Goal: Contribute content: Contribute content

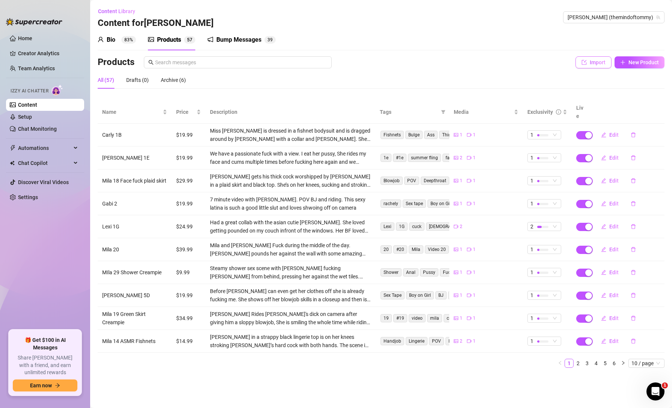
click at [589, 63] on button "Import" at bounding box center [593, 62] width 36 height 12
type textarea "Type your message here..."
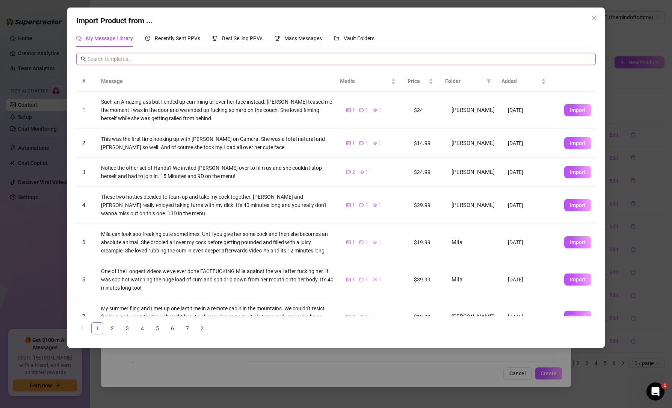
click at [177, 59] on input "text" at bounding box center [340, 59] width 504 height 8
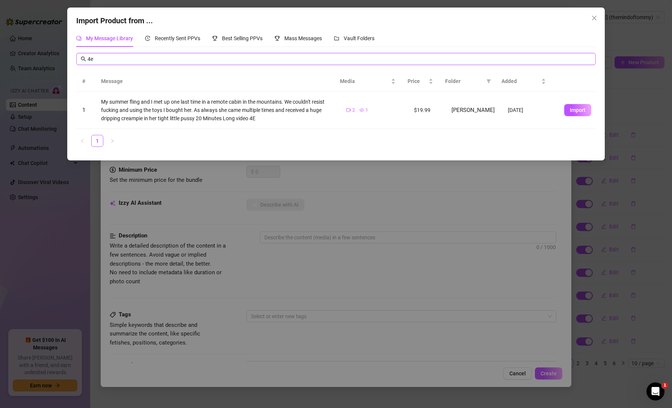
type input "4e"
click at [570, 110] on span "Import" at bounding box center [578, 110] width 16 height 6
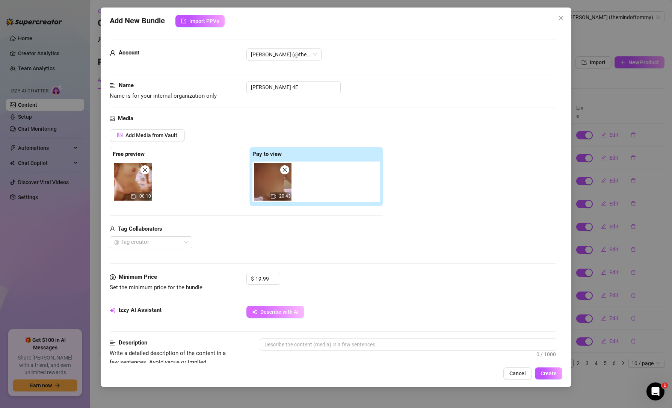
click at [287, 309] on span "Describe with AI" at bounding box center [279, 312] width 38 height 6
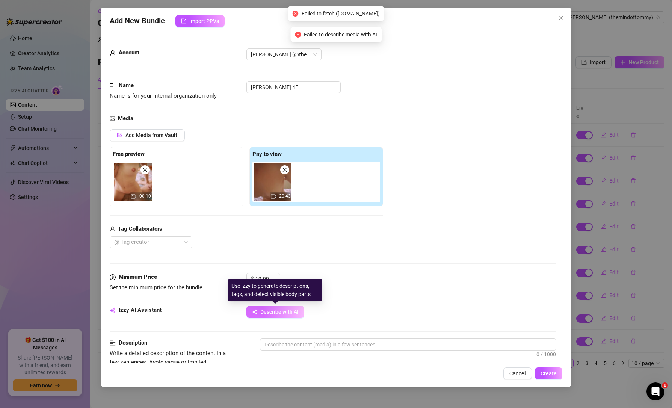
click at [276, 314] on span "Describe with AI" at bounding box center [279, 312] width 38 height 6
click at [355, 319] on div "Izzy AI Assistant Describe with AI" at bounding box center [333, 315] width 446 height 19
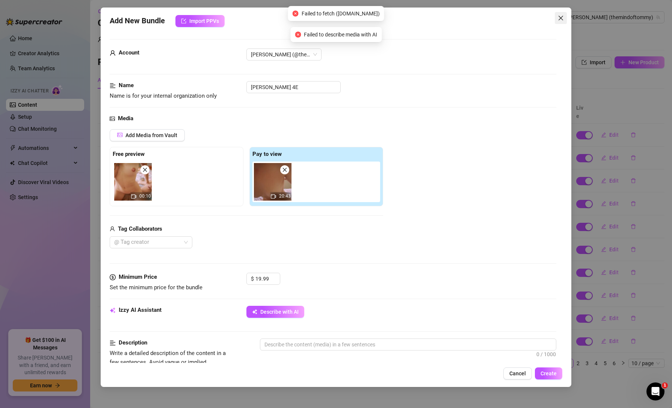
click at [563, 15] on icon "close" at bounding box center [561, 18] width 6 height 6
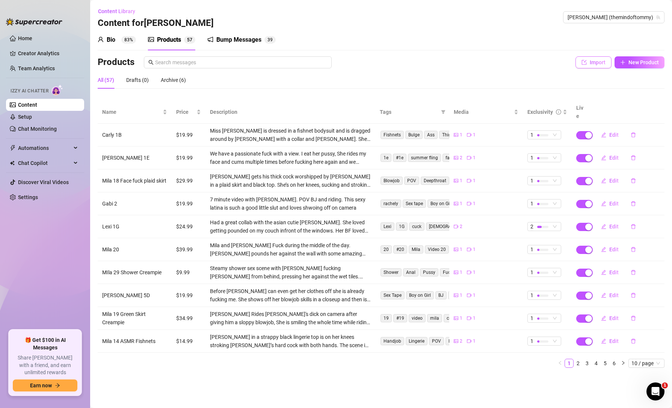
click at [594, 64] on span "Import" at bounding box center [598, 62] width 16 height 6
type textarea "Type your message here..."
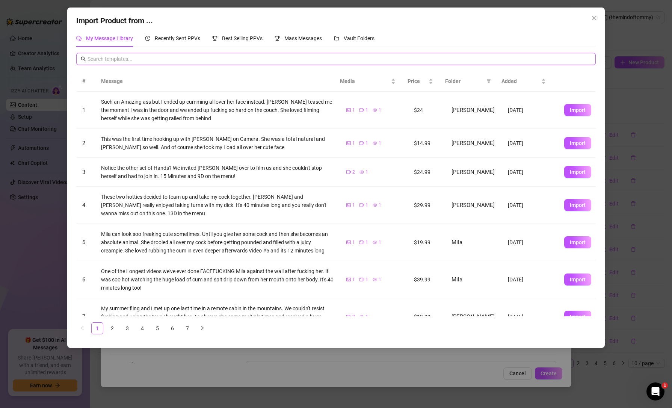
click at [195, 62] on input "text" at bounding box center [340, 59] width 504 height 8
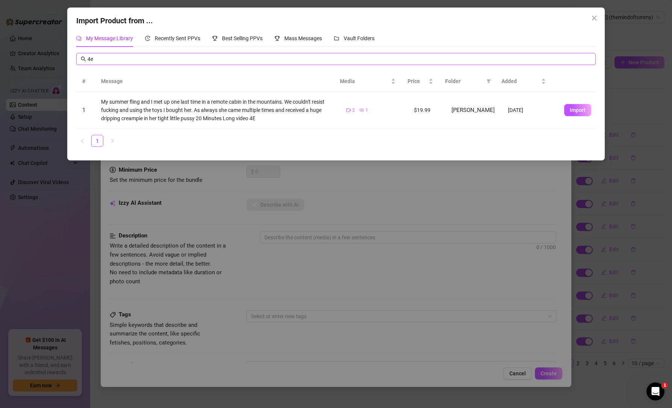
type input "4e"
click at [570, 109] on span "Import" at bounding box center [578, 110] width 16 height 6
type textarea "My summer fling and I met up one last time in a remote cabin in the mountains. …"
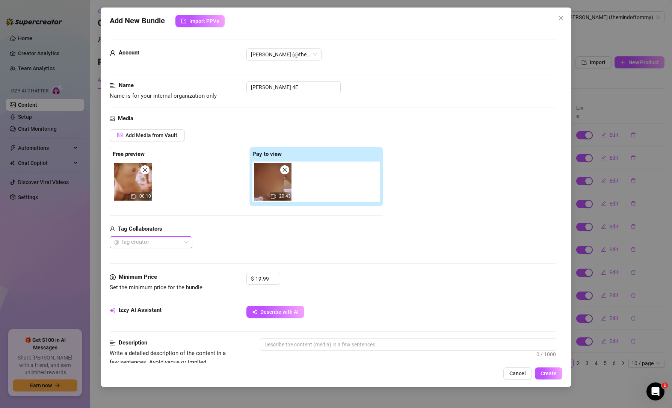
click at [157, 247] on div at bounding box center [147, 242] width 72 height 11
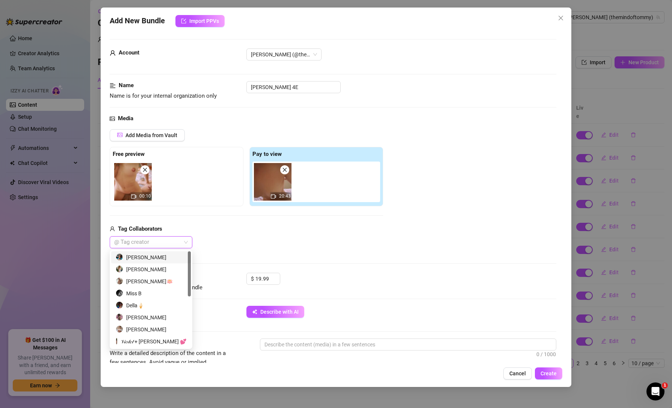
click at [160, 243] on div at bounding box center [147, 242] width 72 height 11
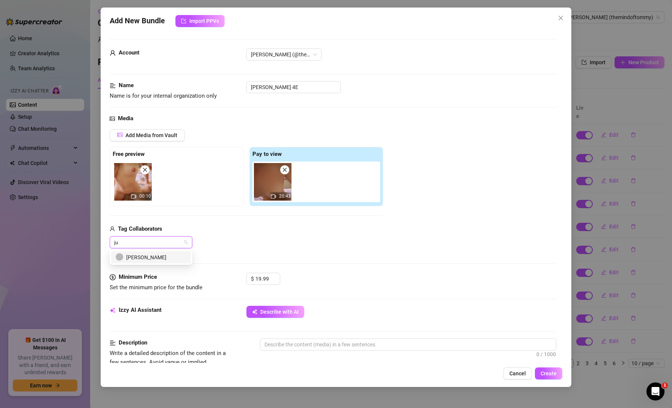
type input "[DATE]"
click at [145, 257] on div "[PERSON_NAME]" at bounding box center [151, 257] width 71 height 8
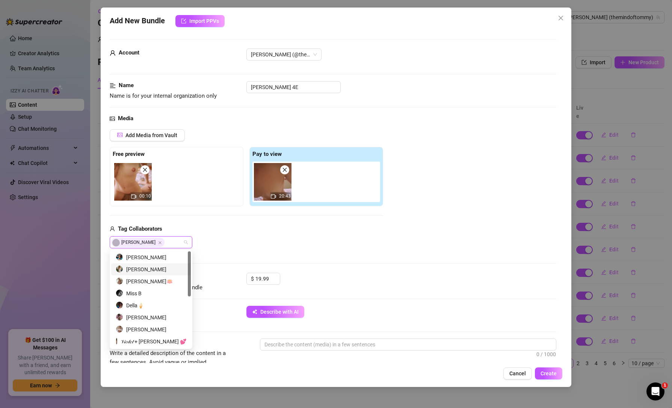
click at [250, 229] on div "Tag Collaborators" at bounding box center [246, 229] width 273 height 9
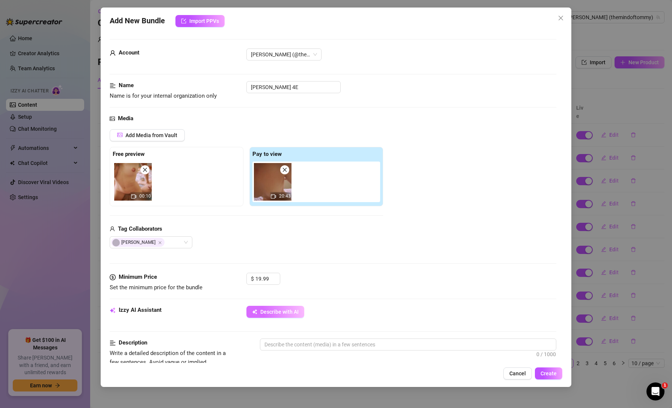
click at [260, 309] on button "Describe with AI" at bounding box center [275, 312] width 58 height 12
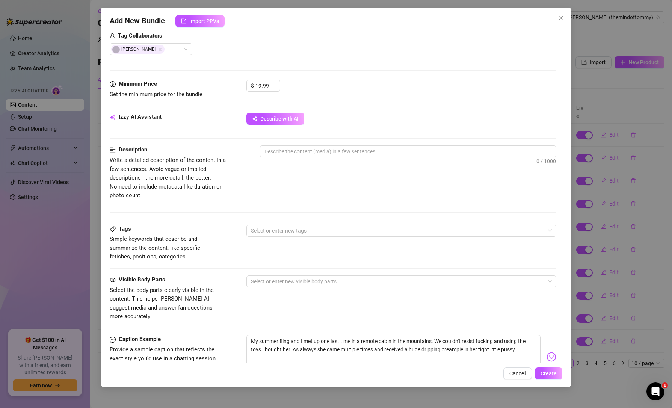
scroll to position [75, 0]
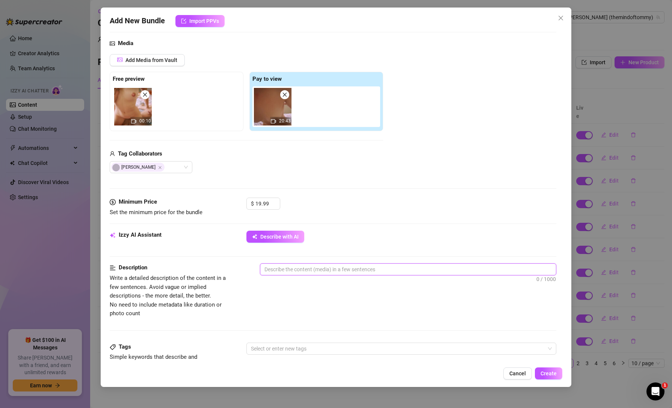
click at [305, 267] on textarea at bounding box center [407, 269] width 295 height 11
type textarea "A"
type textarea "An"
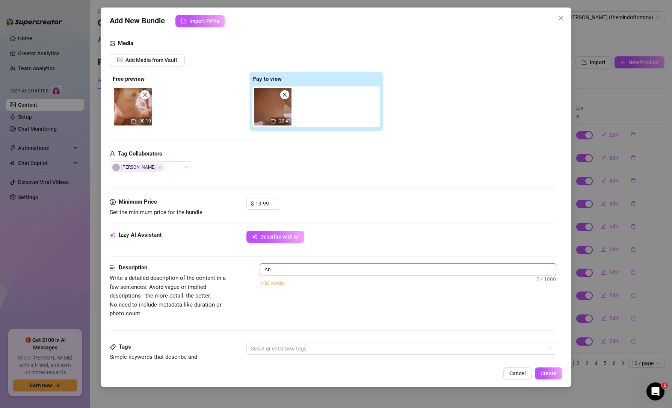
type textarea "An"
type textarea "An a"
type textarea "An am"
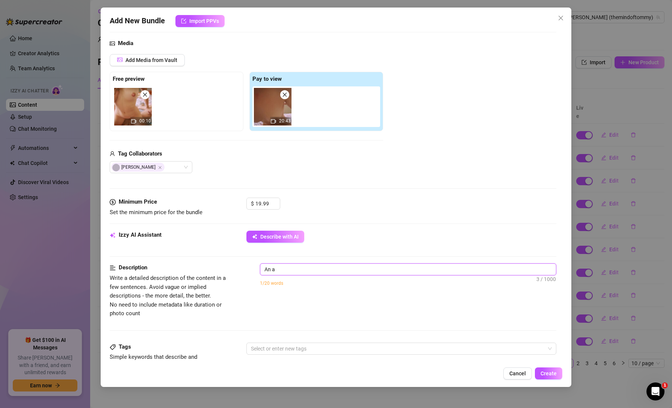
type textarea "An am"
type textarea "An amz"
type textarea "An am"
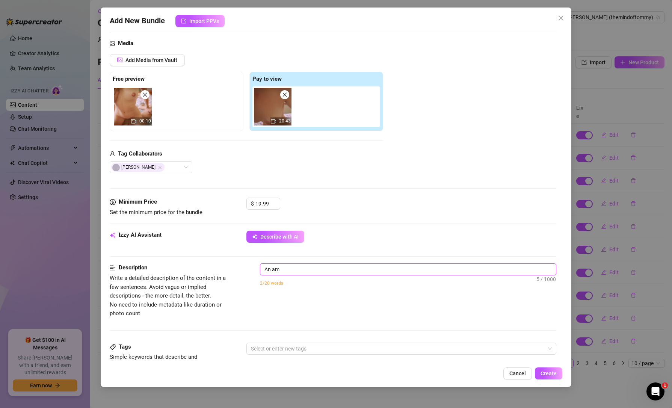
type textarea "An ama"
type textarea "An amaz"
type textarea "An amazi"
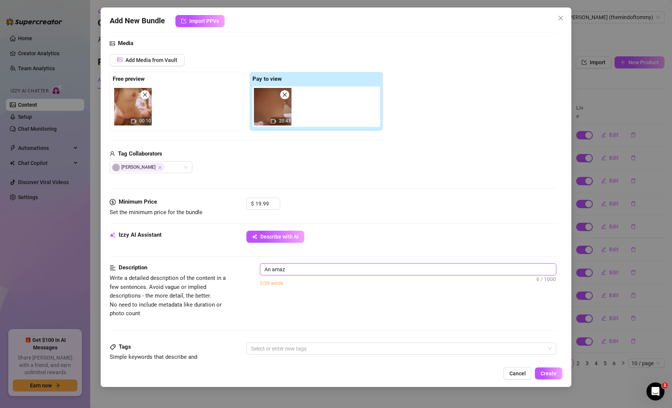
type textarea "An amazi"
type textarea "An amazin"
type textarea "An amazing"
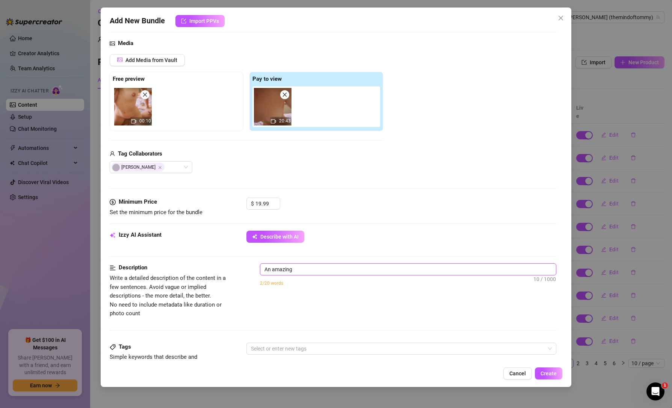
type textarea "An amazing"
type textarea "An amazing P"
type textarea "An amazing PO"
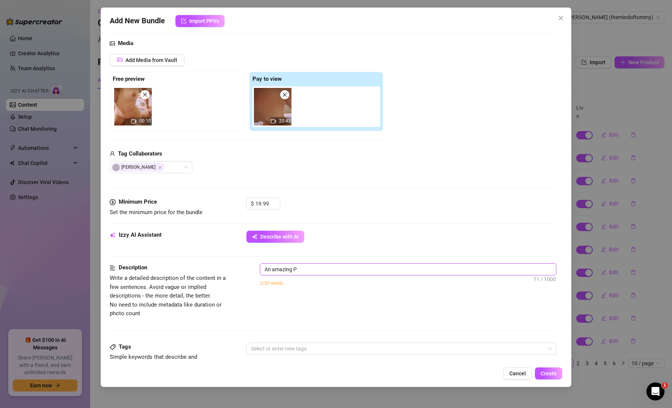
type textarea "An amazing PO"
type textarea "An amazing POV"
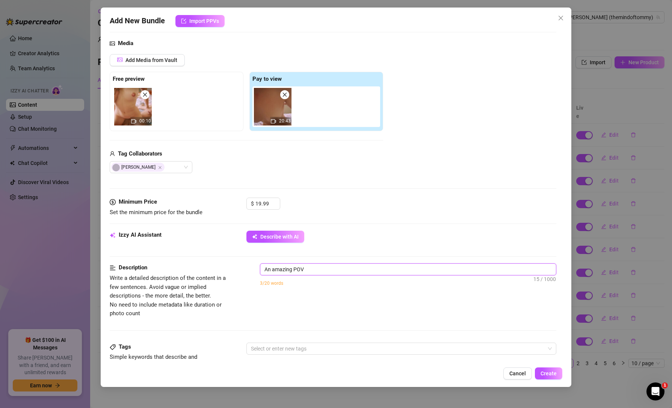
type textarea "An amazing POV f"
type textarea "An amazing POV fu"
type textarea "An amazing POV fuc"
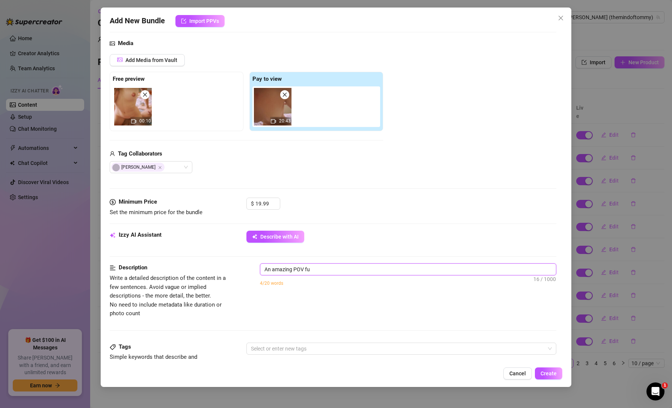
type textarea "An amazing POV fuc"
type textarea "An amazing POV fuck"
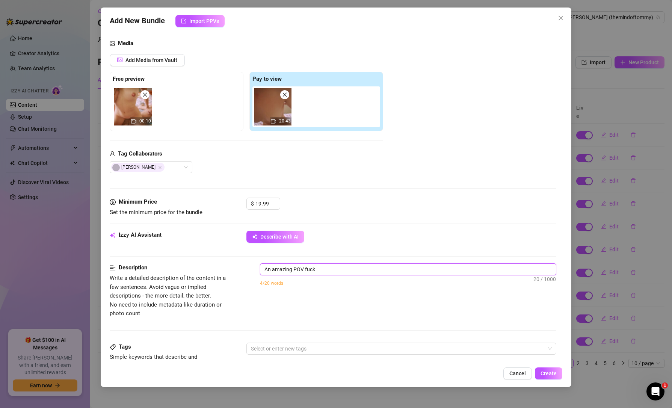
type textarea "An amazing POV fuck o"
type textarea "An amazing POV fuck of"
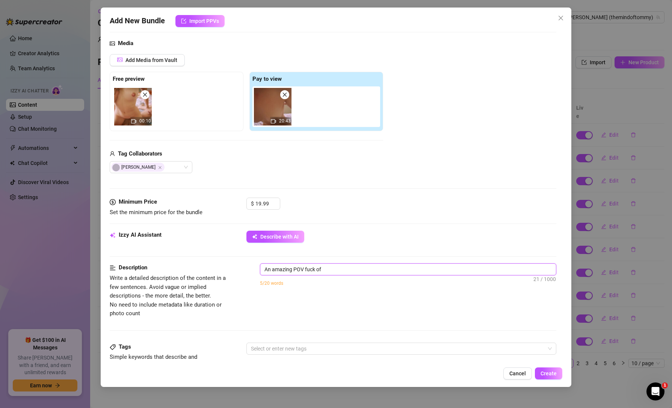
type textarea "An amazing POV fuck of"
type textarea "An amazing POV fuck of u"
type textarea "An amazing POV fuck of us"
type textarea "An amazing POV fuck of usi"
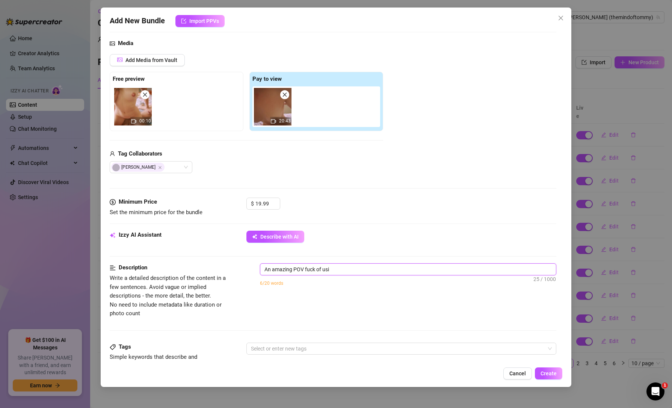
type textarea "An amazing POV fuck of usin"
type textarea "An amazing POV fuck of using"
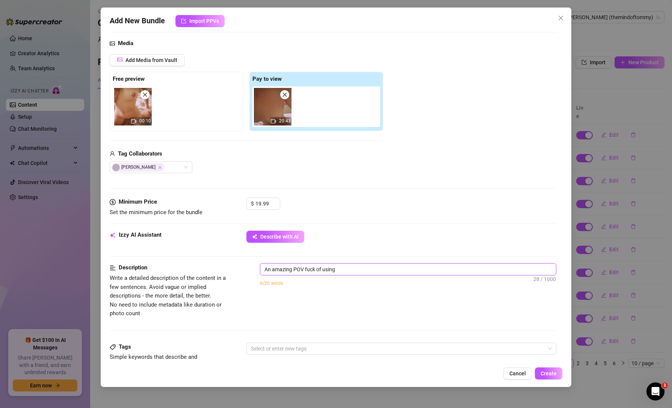
type textarea "An amazing POV fuck of using"
type textarea "An amazing POV fuck of using t"
type textarea "An amazing POV fuck of using to"
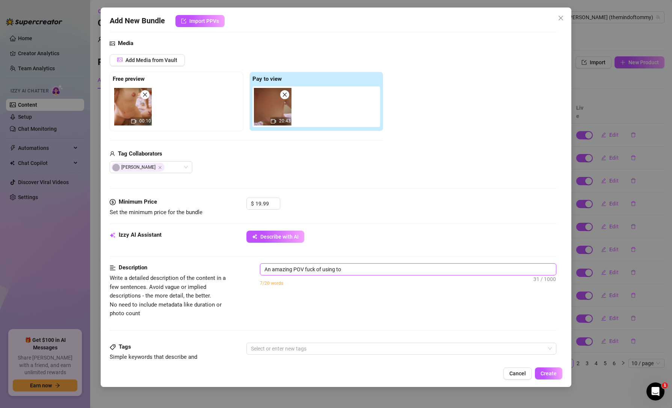
type textarea "An amazing POV fuck of using toy"
type textarea "An amazing POV fuck of using toys"
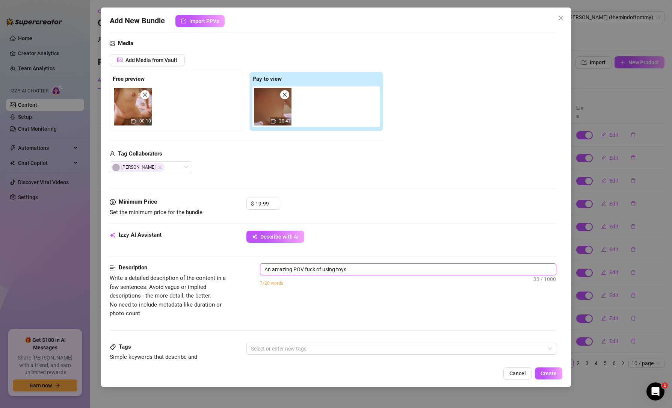
type textarea "An amazing POV fuck of using toys"
type textarea "An amazing POV fuck of using toys o"
type textarea "An amazing POV fuck of using toys on"
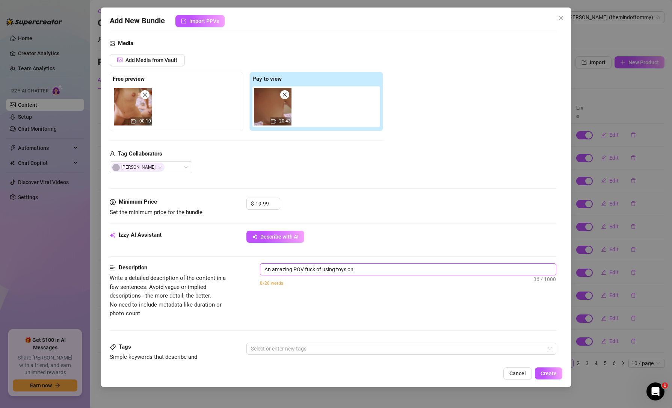
type textarea "An amazing POV fuck of using toys on"
type textarea "An amazing POV fuck of using toys on m"
type textarea "An amazing POV fuck of using toys on my"
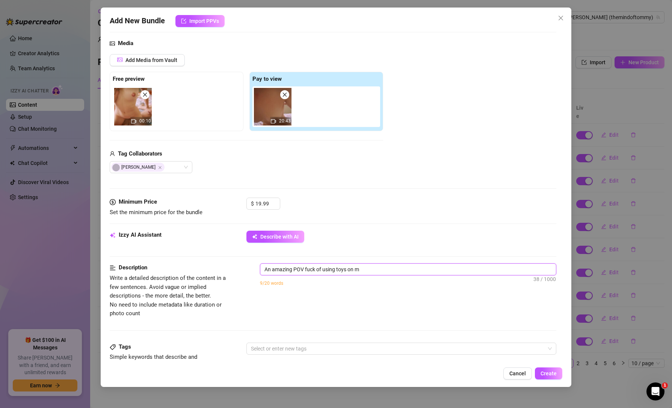
type textarea "An amazing POV fuck of using toys on my"
type textarea "An amazing POV fuck of using toys on my s"
type textarea "An amazing POV fuck of using toys on my su"
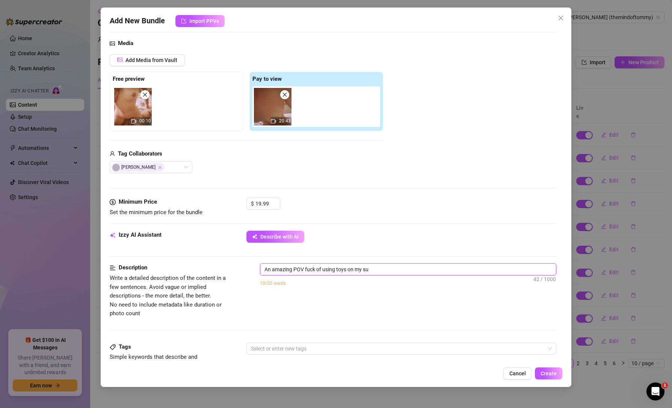
type textarea "An amazing POV fuck of using toys on my sum"
type textarea "An amazing POV fuck of using toys on my summ"
type textarea "An amazing POV fuck of using toys on my summe"
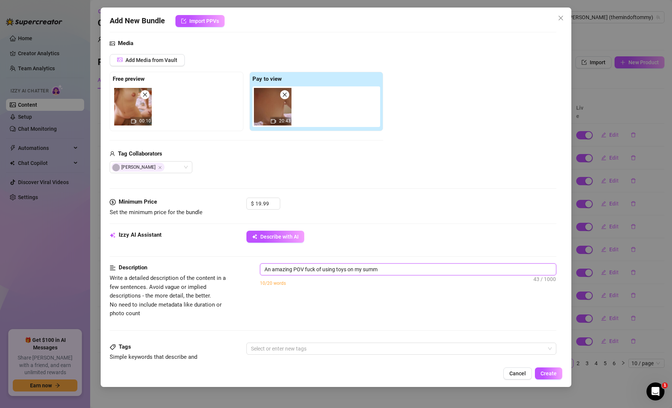
type textarea "An amazing POV fuck of using toys on my summe"
type textarea "An amazing POV fuck of using toys on my summer"
type textarea "An amazing POV fuck of using toys on my summer f"
type textarea "An amazing POV fuck of using toys on my summer fl"
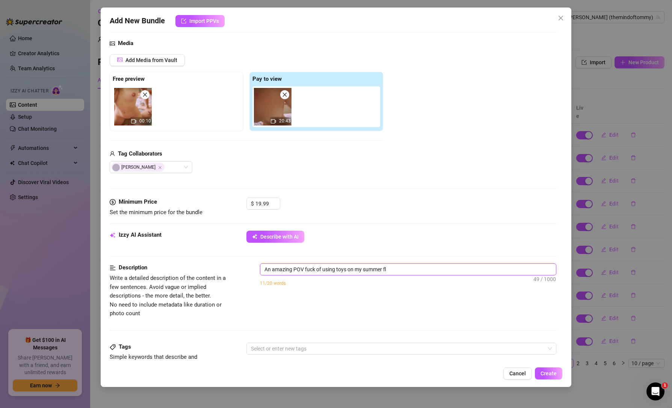
type textarea "An amazing POV fuck of using toys on my summer fli"
type textarea "An amazing POV fuck of using toys on my summer flin"
type textarea "An amazing POV fuck of using toys on my summer fling"
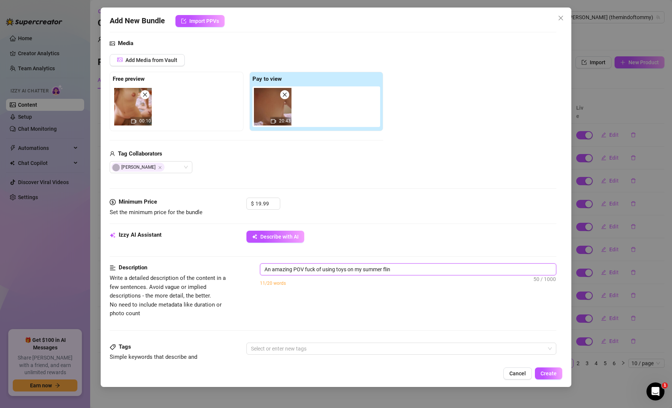
type textarea "An amazing POV fuck of using toys on my summer fling"
type textarea "An amazing POV fuck of using toys on my summer fling."
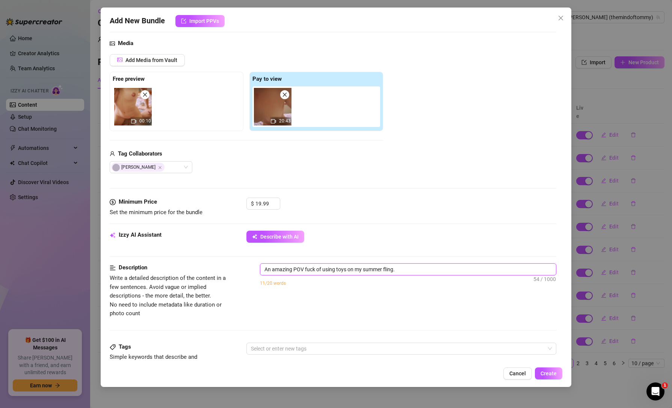
type textarea "An amazing POV fuck of using toys on my summer fling. S"
type textarea "An amazing POV fuck of using toys on my summer fling. Sh"
type textarea "An amazing POV fuck of using toys on my summer fling. She"
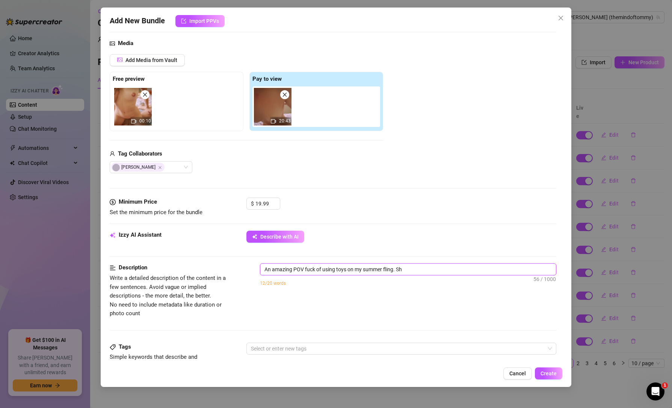
type textarea "An amazing POV fuck of using toys on my summer fling. She"
type textarea "An amazing POV fuck of using toys on my summer fling. She c"
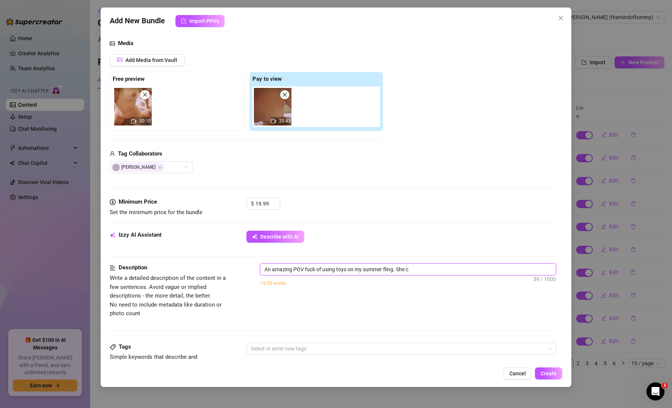
type textarea "An amazing POV fuck of using toys on my summer fling. She ca"
type textarea "An amazing POV fuck of using toys on my summer fling. She cam"
type textarea "An amazing POV fuck of using toys on my summer fling. She came"
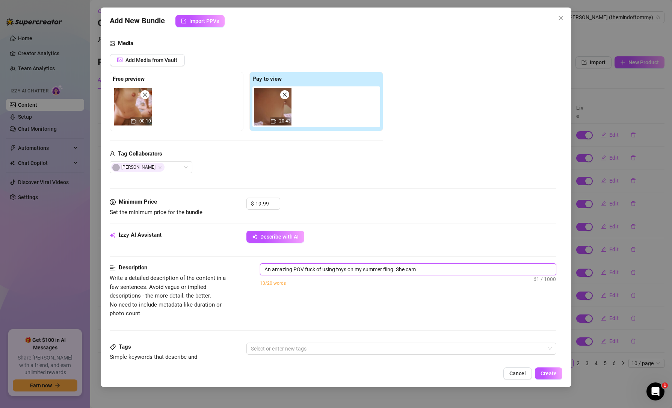
type textarea "An amazing POV fuck of using toys on my summer fling. She came"
type textarea "An amazing POV fuck of using toys on my summer fling. She came m"
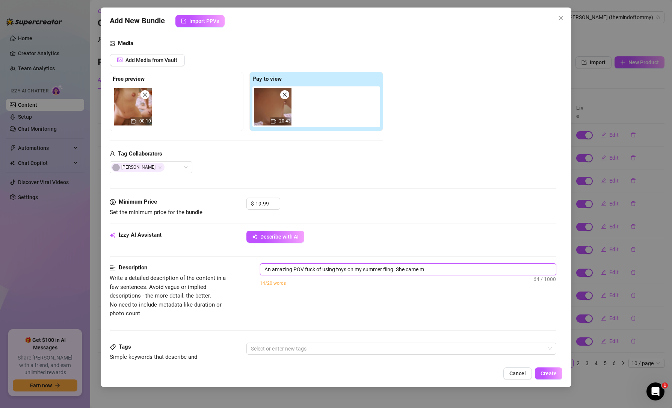
type textarea "An amazing POV fuck of using toys on my summer fling. She came mu"
type textarea "An amazing POV fuck of using toys on my summer fling. She came mul"
type textarea "An amazing POV fuck of using toys on my summer fling. She came mult"
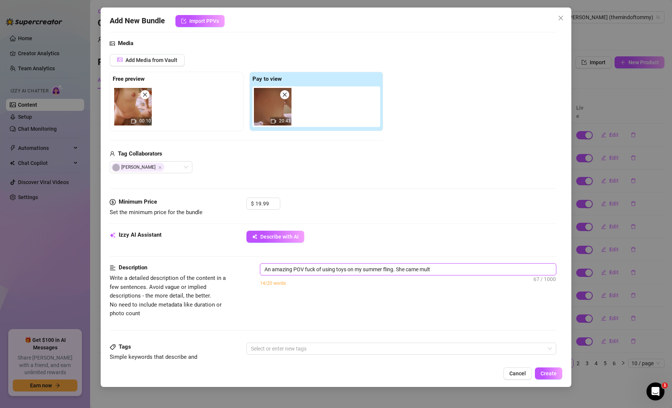
type textarea "An amazing POV fuck of using toys on my summer fling. She came multi"
type textarea "An amazing POV fuck of using toys on my summer fling. She came multip"
type textarea "An amazing POV fuck of using toys on my summer fling. She came multipl"
type textarea "An amazing POV fuck of using toys on my summer fling. She came multiple"
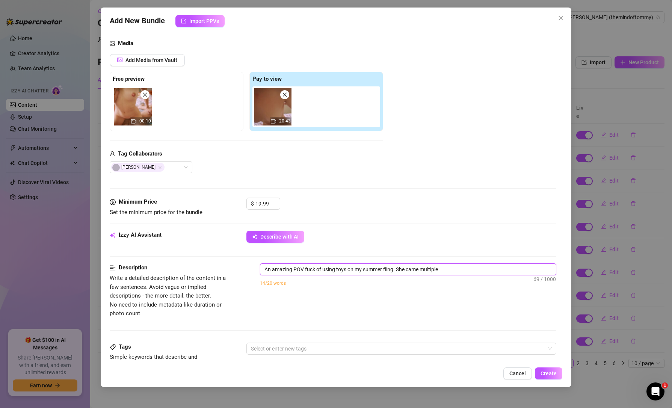
type textarea "An amazing POV fuck of using toys on my summer fling. She came multiple"
type textarea "An amazing POV fuck of using toys on my summer fling. She came multiple t"
type textarea "An amazing POV fuck of using toys on my summer fling. She came multiple ti"
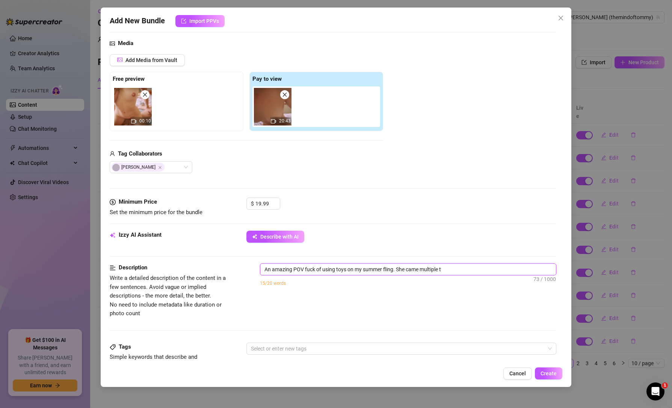
type textarea "An amazing POV fuck of using toys on my summer fling. She came multiple ti"
type textarea "An amazing POV fuck of using toys on my summer fling. She came multiple [PERSON…"
type textarea "An amazing POV fuck of using toys on my summer fling. She came multiple time"
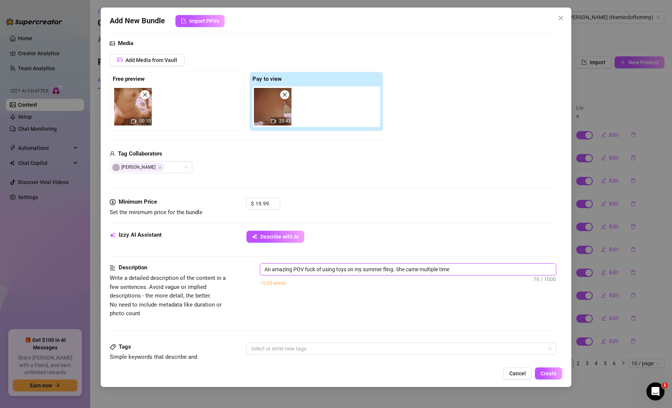
type textarea "An amazing POV fuck of using toys on my summer fling. She came multiple times"
type textarea "An amazing POV fuck of using toys on my summer fling. She came multiple times w"
type textarea "An amazing POV fuck of using toys on my summer fling. She came multiple times wh"
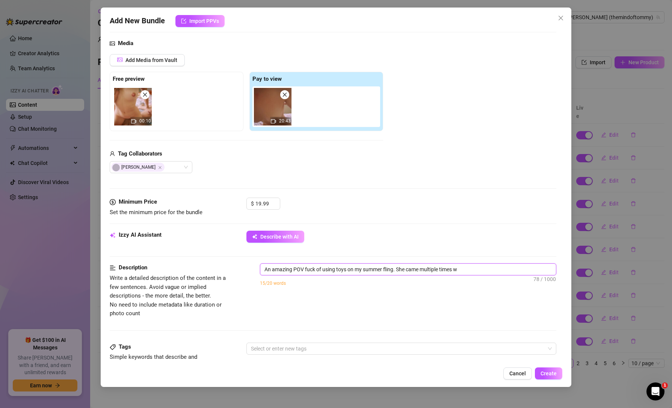
type textarea "An amazing POV fuck of using toys on my summer fling. She came multiple times wh"
type textarea "An amazing POV fuck of using toys on my summer fling. She came multiple times w…"
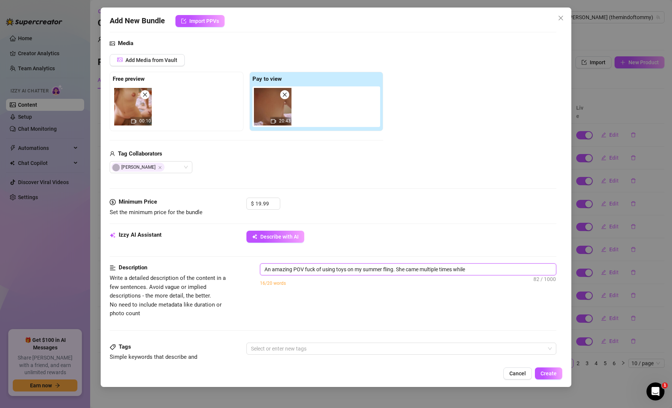
type textarea "An amazing POV fuck of using toys on my summer fling. She came multiple times w…"
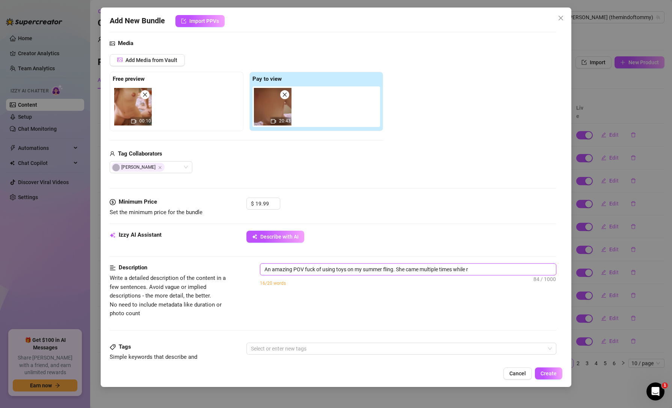
type textarea "An amazing POV fuck of using toys on my summer fling. She came multiple times w…"
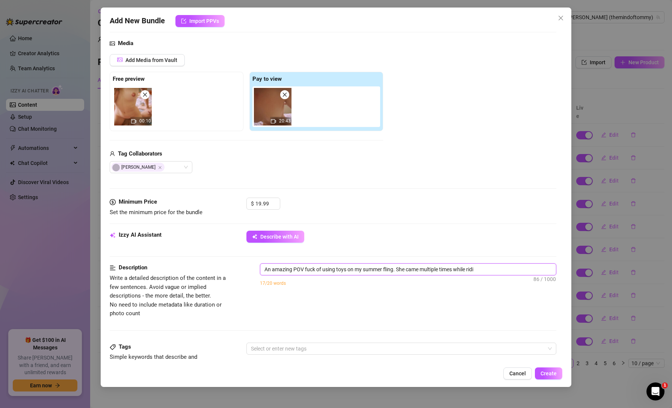
type textarea "An amazing POV fuck of using toys on my summer fling. She came multiple times w…"
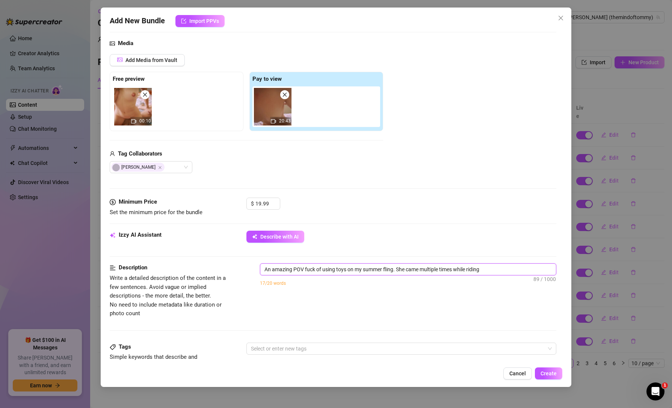
type textarea "An amazing POV fuck of using toys on my summer fling. She came multiple times w…"
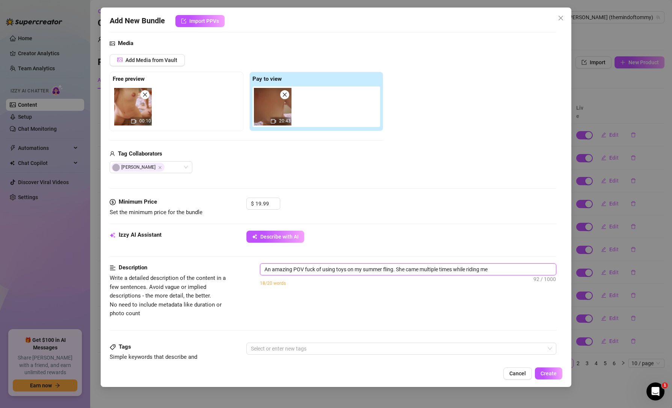
type textarea "An amazing POV fuck of using toys on my summer fling. She came multiple times w…"
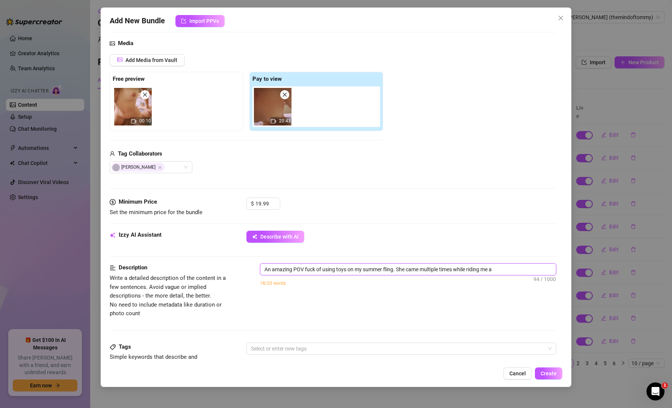
type textarea "An amazing POV fuck of using toys on my summer fling. She came multiple times w…"
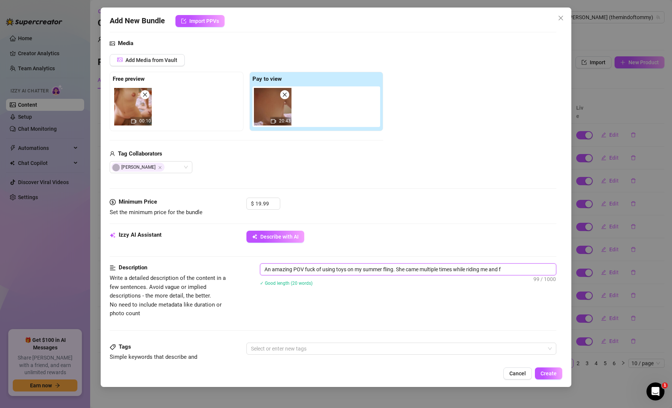
type textarea "An amazing POV fuck of using toys on my summer fling. She came multiple times w…"
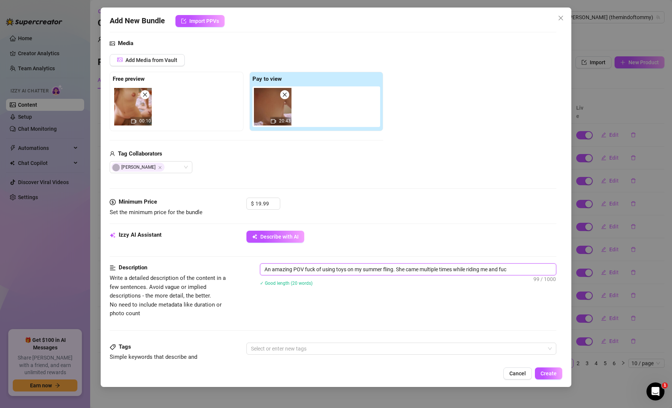
type textarea "An amazing POV fuck of using toys on my summer fling. She came multiple times w…"
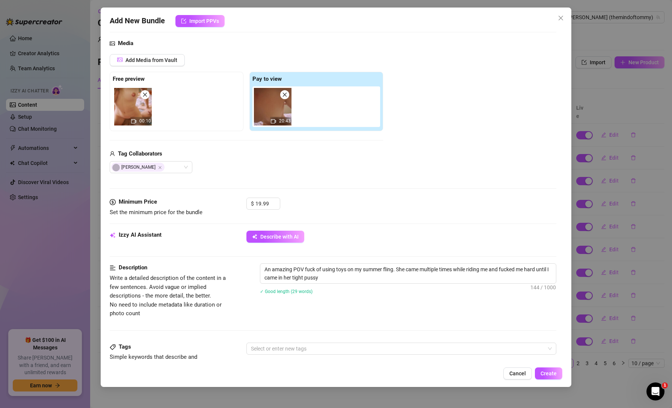
click at [360, 246] on div "Izzy AI Assistant Describe with AI" at bounding box center [333, 240] width 446 height 19
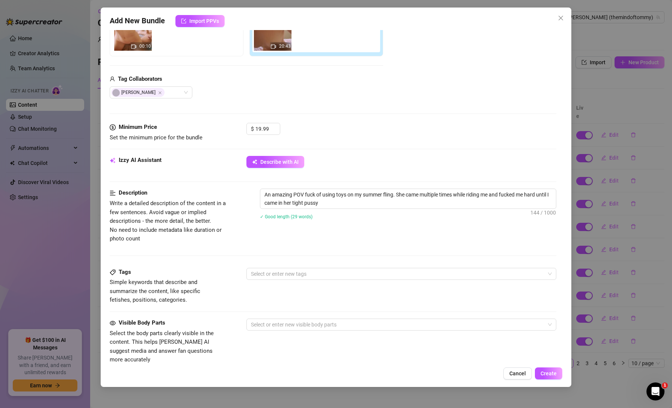
scroll to position [150, 0]
click at [350, 202] on textarea "An amazing POV fuck of using toys on my summer fling. She came multiple times w…" at bounding box center [407, 199] width 295 height 20
click at [307, 273] on div at bounding box center [397, 273] width 299 height 11
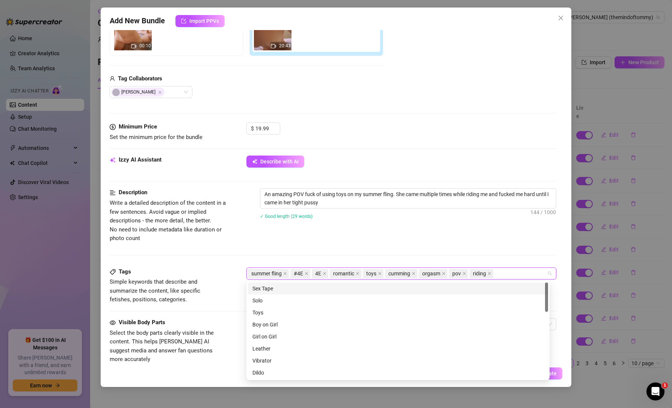
click at [267, 256] on div "Description Write a detailed description of the content in a few sentences. Avo…" at bounding box center [333, 227] width 446 height 79
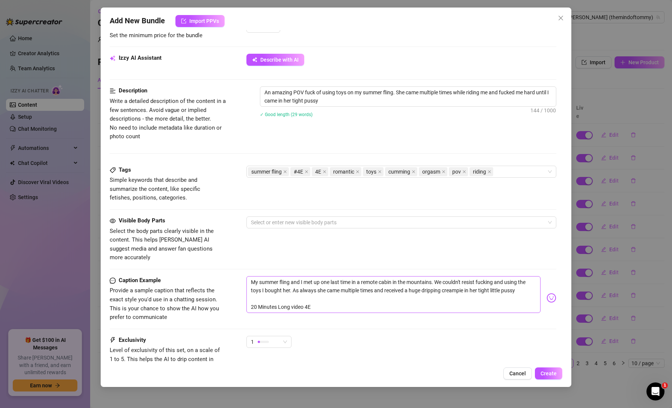
scroll to position [263, 0]
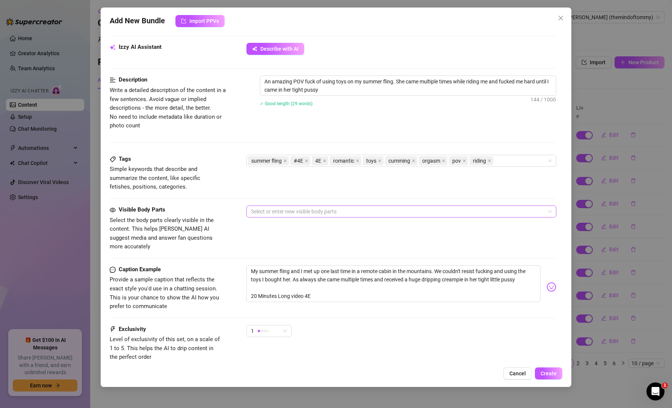
click at [280, 209] on div at bounding box center [397, 211] width 299 height 11
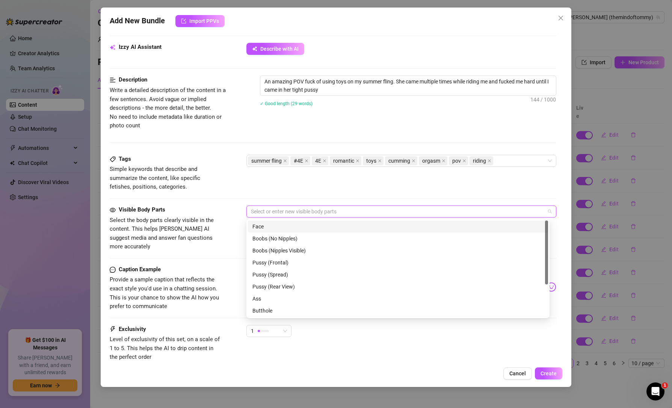
click at [280, 222] on div "Face" at bounding box center [397, 226] width 291 height 8
click at [278, 238] on div "Boobs (No Nipples)" at bounding box center [397, 238] width 291 height 8
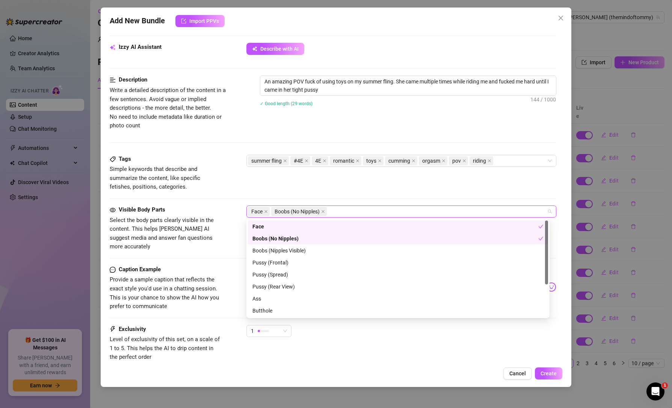
click at [278, 246] on div "Boobs (Nipples Visible)" at bounding box center [398, 250] width 300 height 12
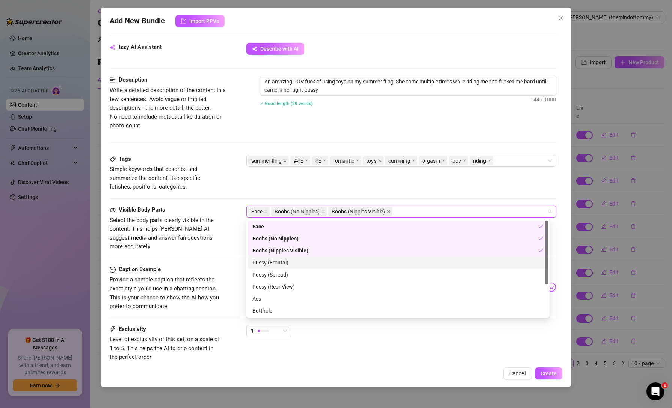
click at [223, 254] on div "Visible Body Parts Select the body parts clearly visible in the content. This h…" at bounding box center [333, 235] width 446 height 60
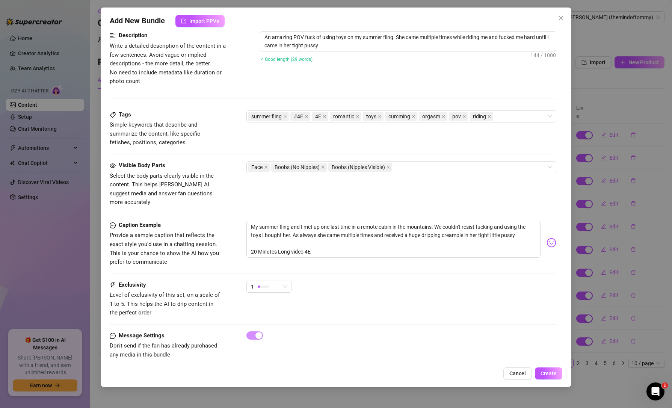
scroll to position [309, 0]
click at [548, 370] on span "Create" at bounding box center [548, 373] width 16 height 6
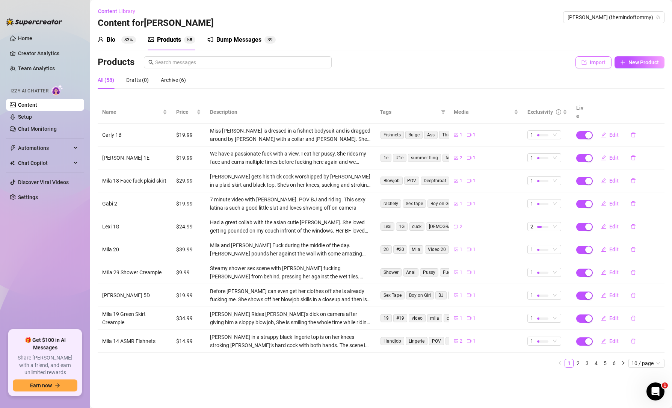
click at [590, 63] on span "Import" at bounding box center [598, 62] width 16 height 6
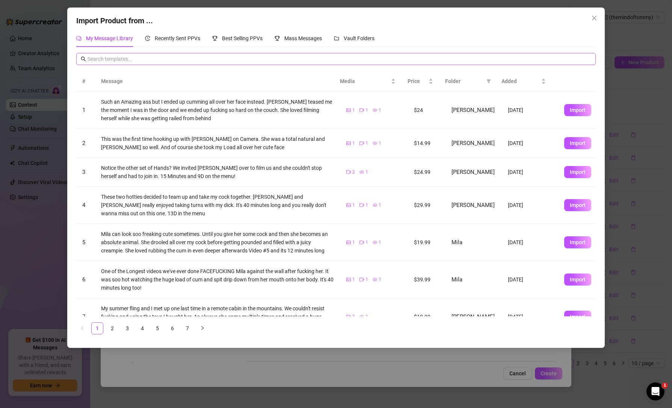
click at [206, 54] on span at bounding box center [335, 59] width 519 height 12
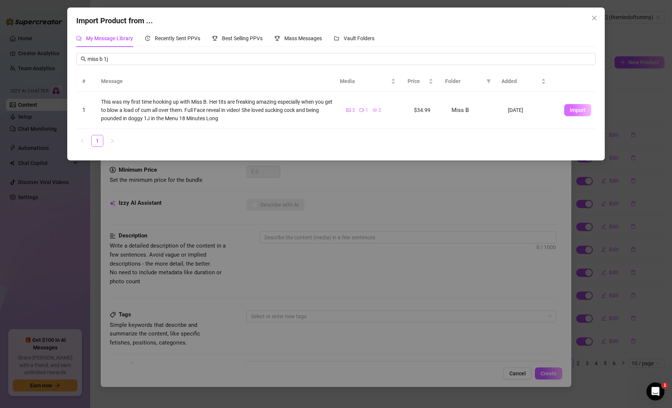
click at [570, 112] on span "Import" at bounding box center [578, 110] width 16 height 6
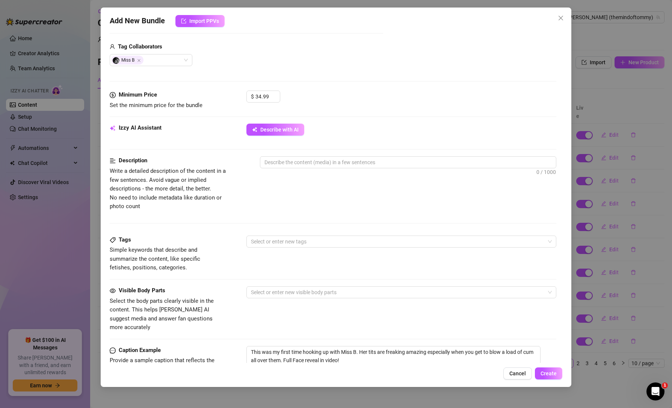
scroll to position [188, 0]
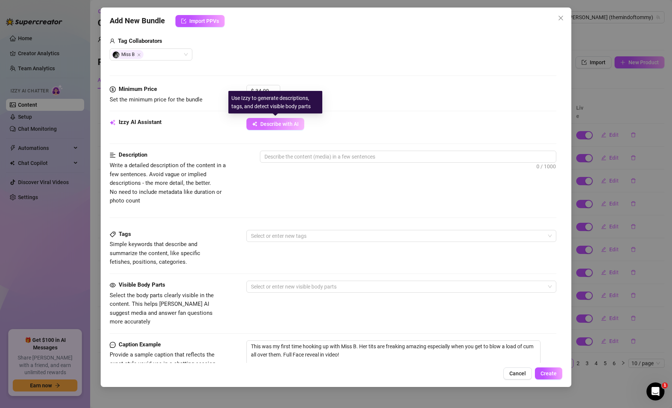
click at [287, 120] on button "Describe with AI" at bounding box center [275, 124] width 58 height 12
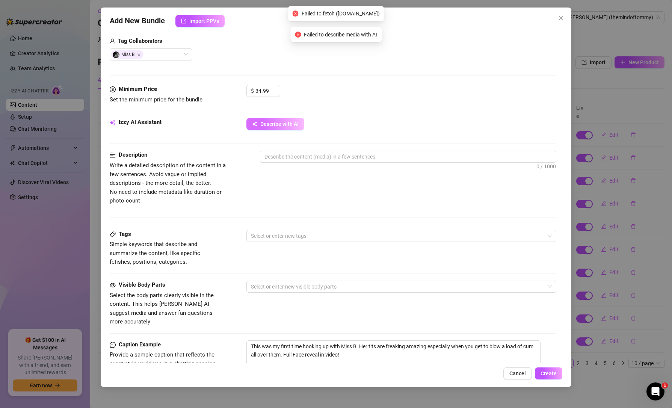
click at [275, 124] on span "Describe with AI" at bounding box center [279, 124] width 38 height 6
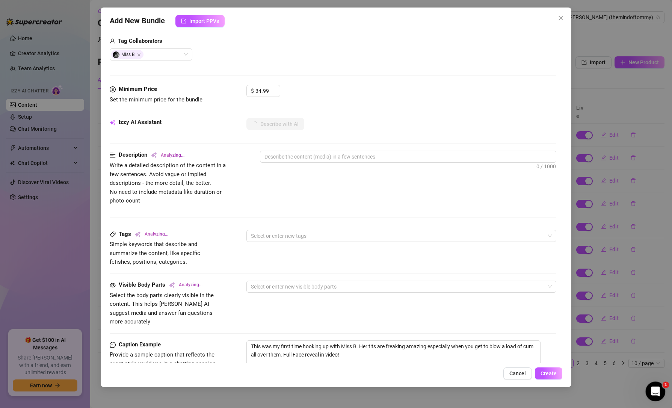
click at [650, 390] on icon "Open Intercom Messenger" at bounding box center [654, 390] width 12 height 12
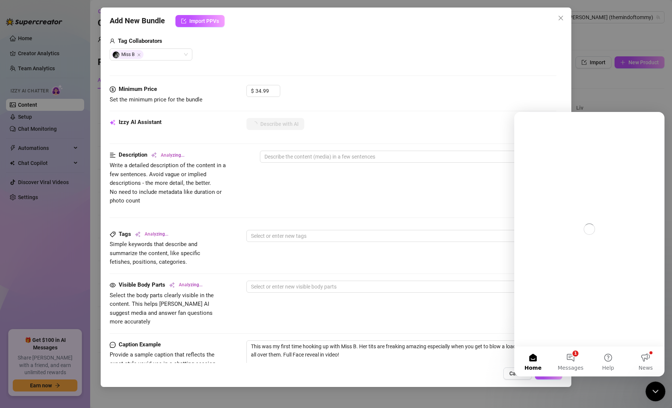
scroll to position [0, 0]
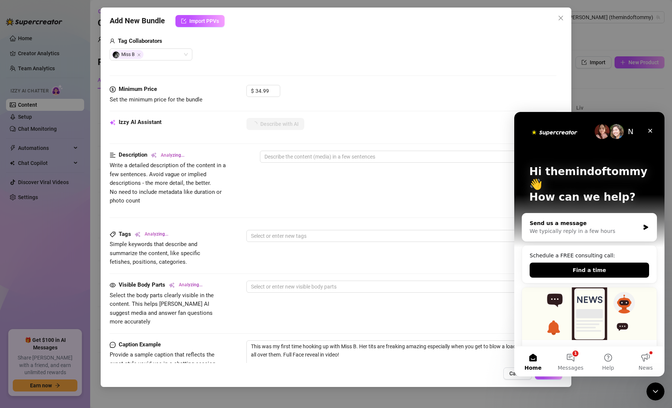
click at [591, 227] on div "We typically reply in a few hours" at bounding box center [585, 231] width 110 height 8
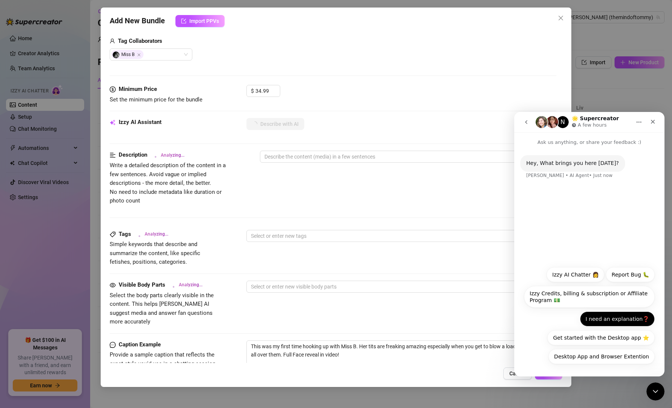
drag, startPoint x: 591, startPoint y: 271, endPoint x: 603, endPoint y: 320, distance: 50.6
click at [603, 320] on div "Desktop App and Browser Extention Izzy AI Chatter 👩 Report Bug 🐛 Izzy Credits, …" at bounding box center [589, 317] width 131 height 101
click at [603, 320] on button "I need an explanation❓" at bounding box center [617, 318] width 75 height 15
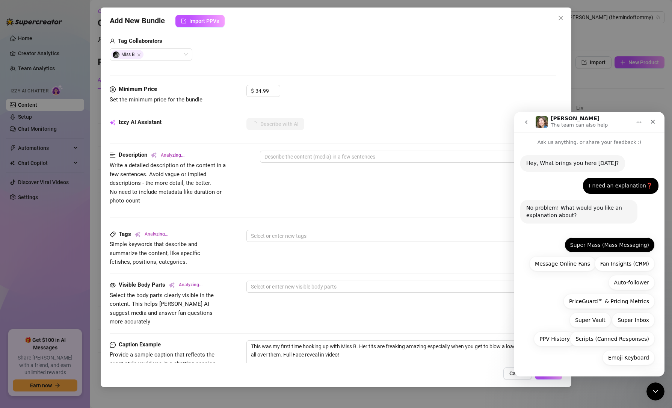
scroll to position [1, 0]
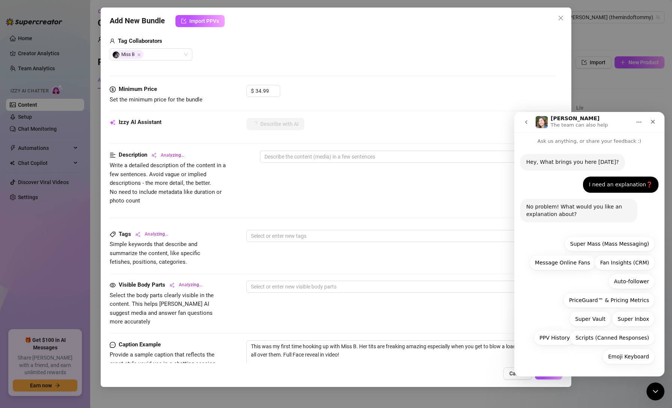
click at [542, 315] on div "Emoji Keyboard Super Mass (Mass Messaging) Message Online Fans Fan Insights (CR…" at bounding box center [589, 301] width 131 height 131
click at [524, 124] on icon "go back" at bounding box center [526, 122] width 6 height 6
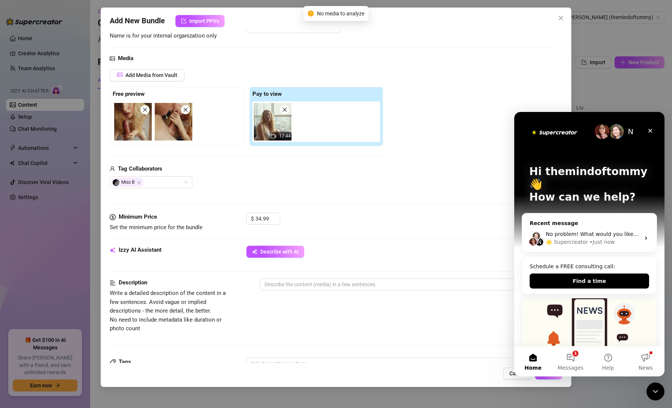
scroll to position [0, 0]
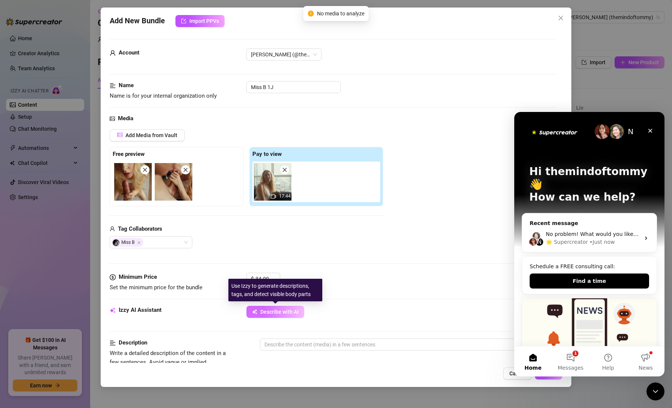
click at [279, 309] on span "Describe with AI" at bounding box center [279, 312] width 38 height 6
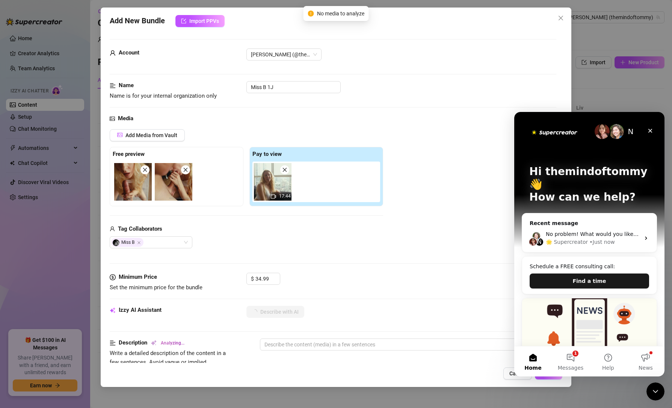
click at [605, 273] on button "Find a time" at bounding box center [589, 280] width 119 height 15
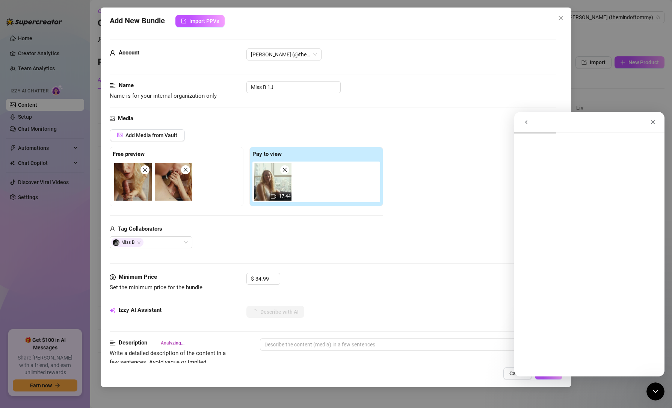
click at [528, 120] on icon "go back" at bounding box center [526, 122] width 6 height 6
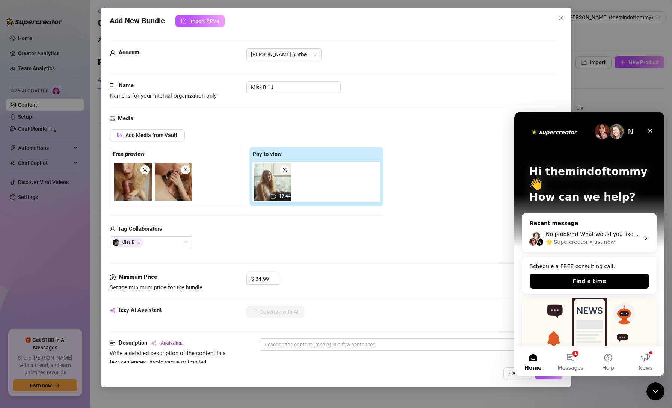
click at [607, 238] on div "• Just now" at bounding box center [601, 242] width 25 height 8
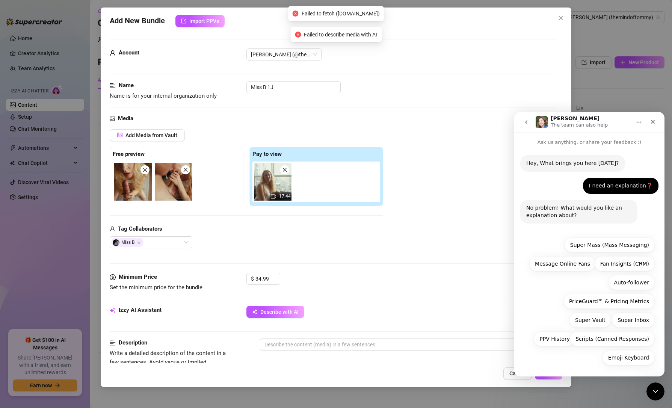
click at [528, 121] on icon "go back" at bounding box center [526, 122] width 6 height 6
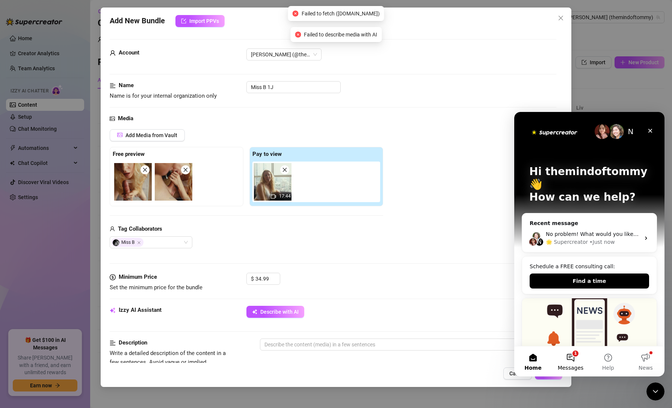
click at [577, 358] on button "1 Messages" at bounding box center [571, 361] width 38 height 30
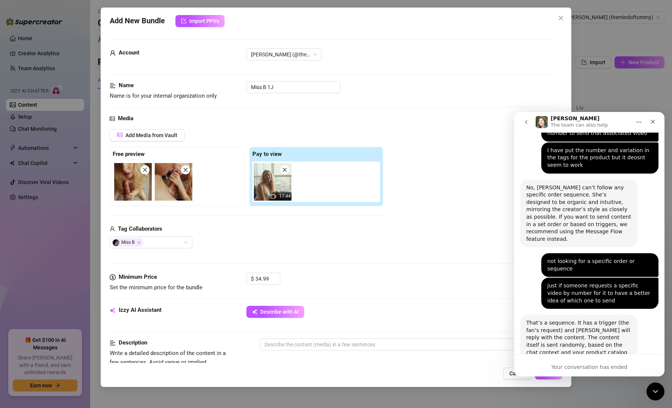
scroll to position [506, 0]
click at [530, 120] on button "go back" at bounding box center [526, 122] width 14 height 14
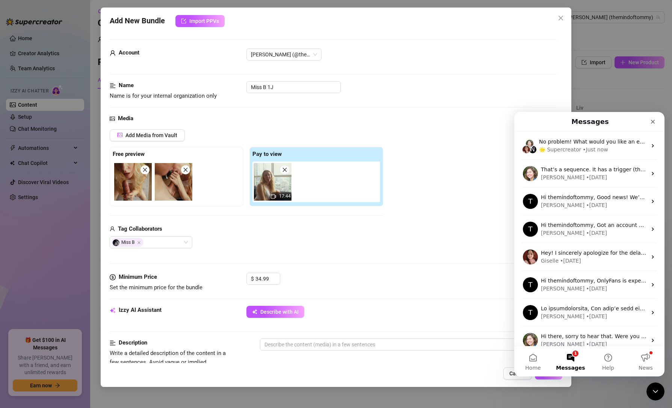
scroll to position [0, 0]
click at [649, 124] on div "Close" at bounding box center [653, 122] width 14 height 14
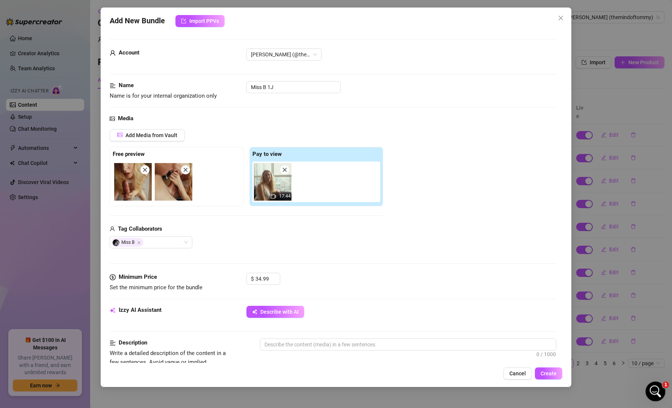
click at [651, 387] on icon "Open Intercom Messenger" at bounding box center [654, 390] width 12 height 12
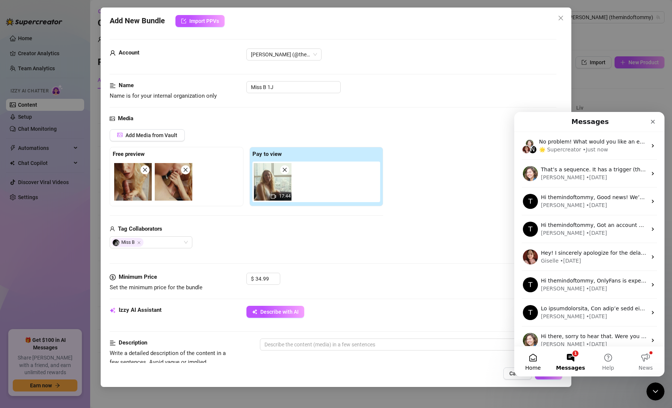
click at [531, 348] on button "Home" at bounding box center [533, 361] width 38 height 30
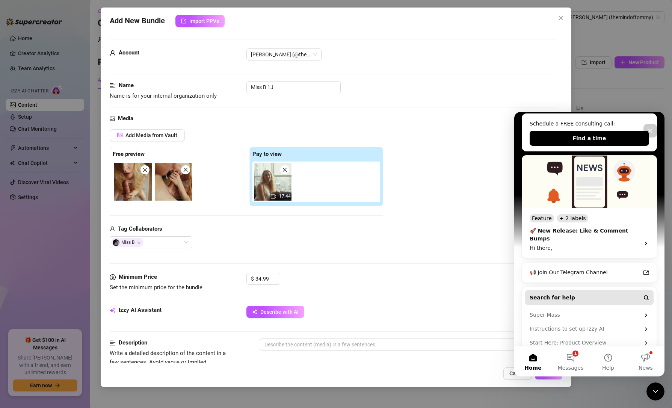
scroll to position [147, 0]
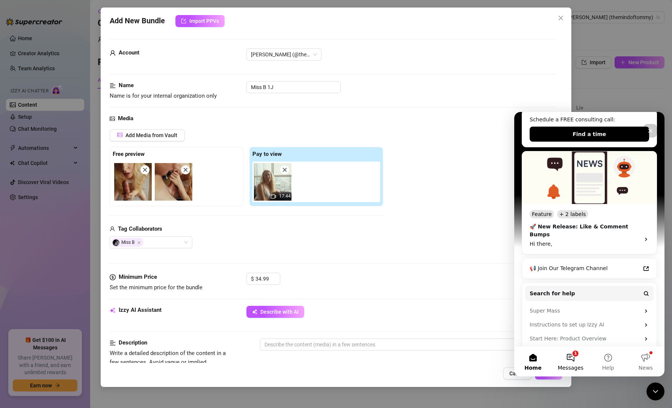
click at [568, 362] on button "1 Messages" at bounding box center [571, 361] width 38 height 30
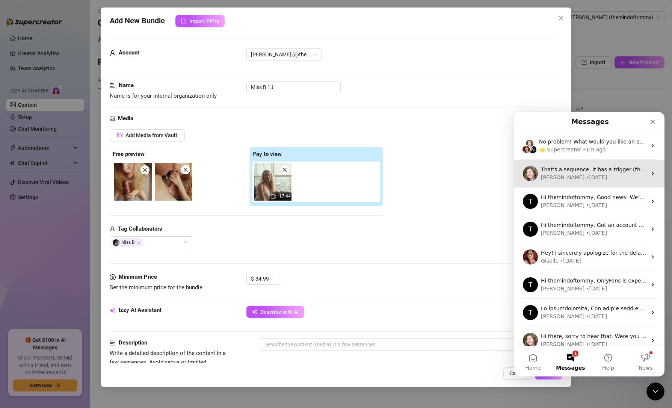
click at [578, 179] on div "[PERSON_NAME] • [DATE]" at bounding box center [594, 178] width 106 height 8
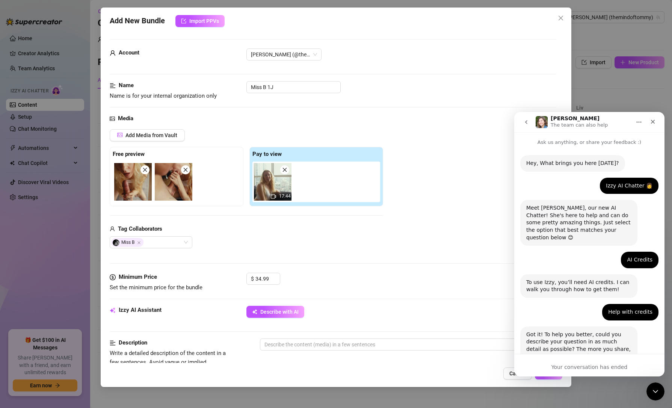
click at [578, 368] on div "Your conversation has ended" at bounding box center [589, 367] width 150 height 8
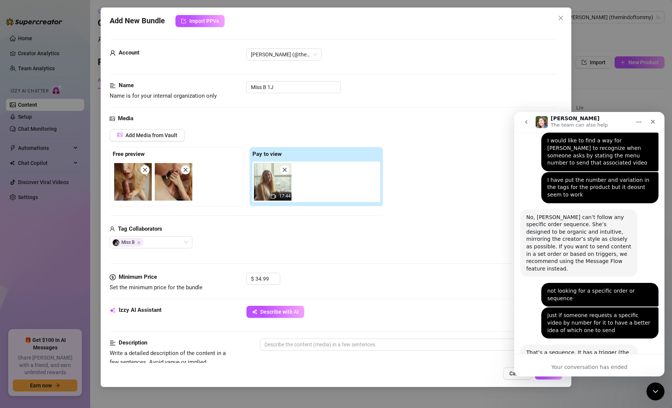
scroll to position [468, 0]
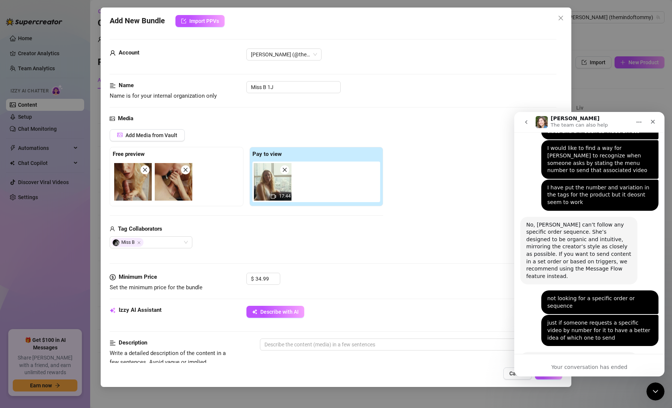
click at [527, 122] on icon "go back" at bounding box center [526, 122] width 6 height 6
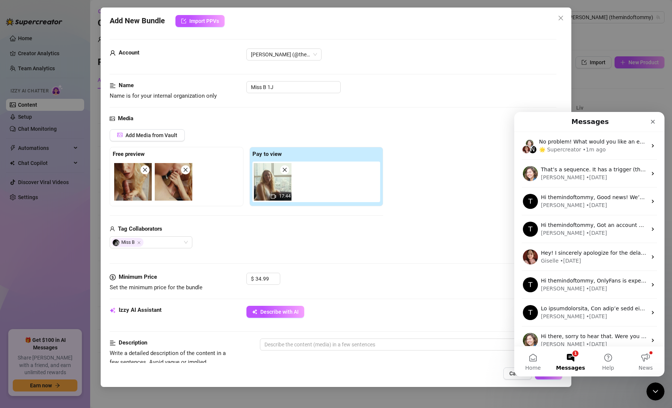
scroll to position [0, 0]
click at [537, 361] on button "Home" at bounding box center [533, 361] width 38 height 30
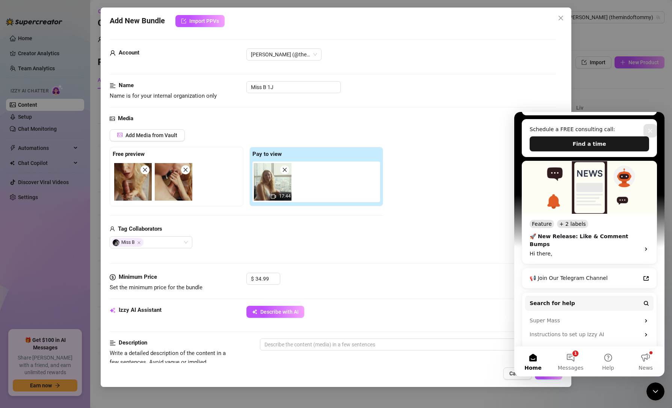
scroll to position [147, 0]
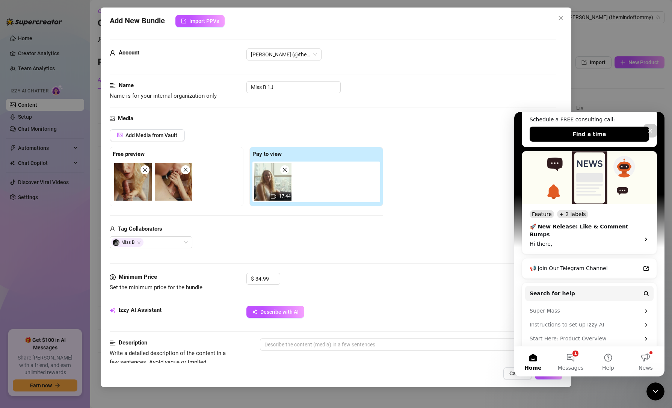
click at [450, 120] on div "Media" at bounding box center [333, 118] width 446 height 9
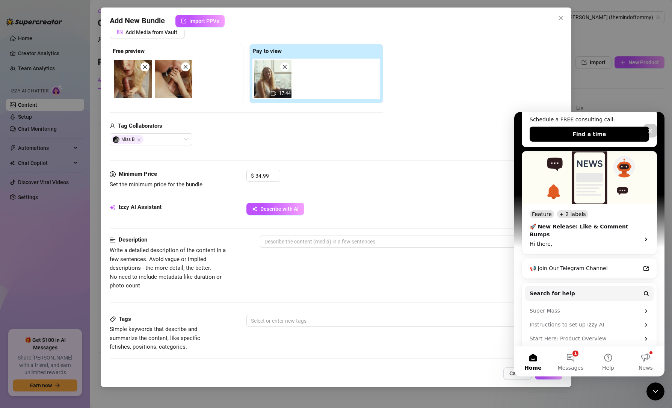
scroll to position [113, 0]
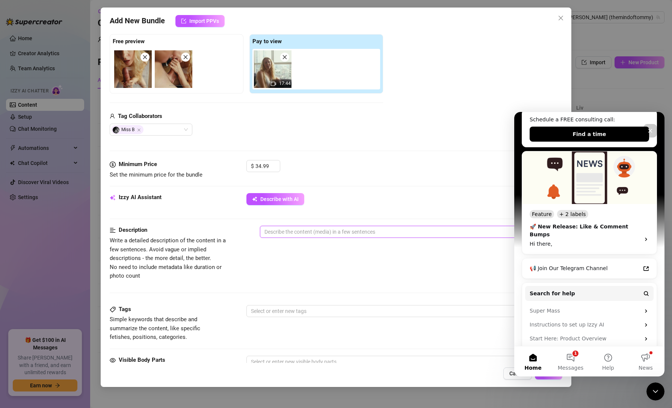
click at [333, 229] on textarea at bounding box center [407, 231] width 295 height 11
click at [652, 130] on icon "Close" at bounding box center [650, 131] width 6 height 6
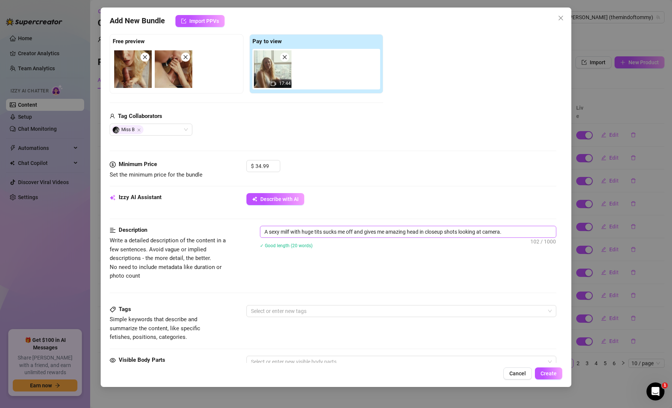
click at [528, 227] on textarea "A sexy milf with huge tits sucks me off and gives me amazing head in closeup sh…" at bounding box center [407, 231] width 295 height 11
click at [517, 234] on textarea "A sexy milf with huge tits sucks me off and gives me amazing head in closeup sh…" at bounding box center [407, 231] width 295 height 11
click at [302, 313] on div at bounding box center [397, 311] width 299 height 11
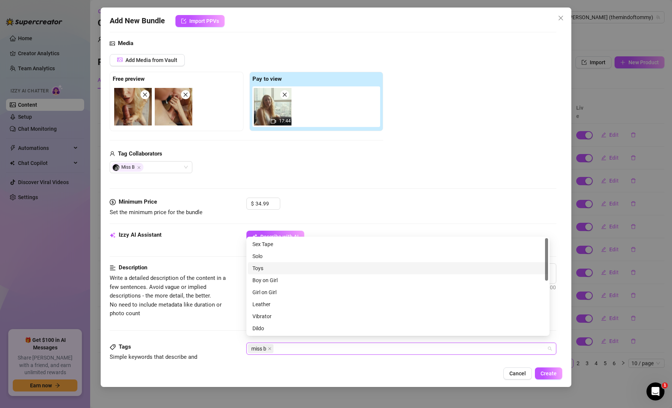
scroll to position [150, 0]
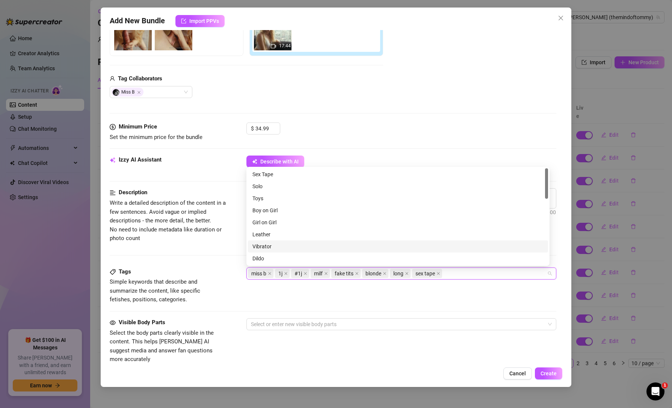
click at [210, 277] on div "Tags Simple keywords that describe and summarize the content, like specific fet…" at bounding box center [166, 285] width 113 height 37
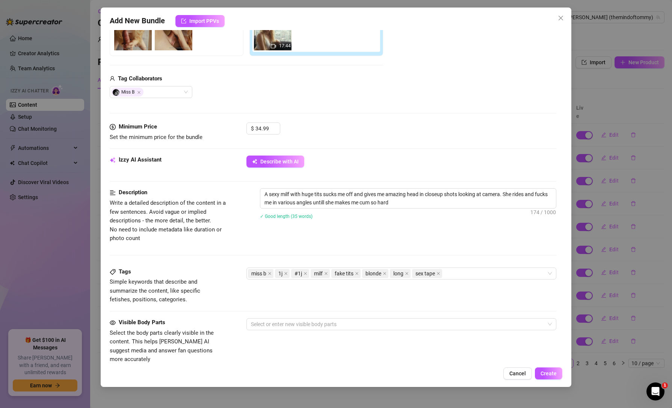
click at [583, 21] on div "Add New Bundle Import PPVs Account [PERSON_NAME] (@themindoftommy) Name Name is…" at bounding box center [336, 204] width 672 height 408
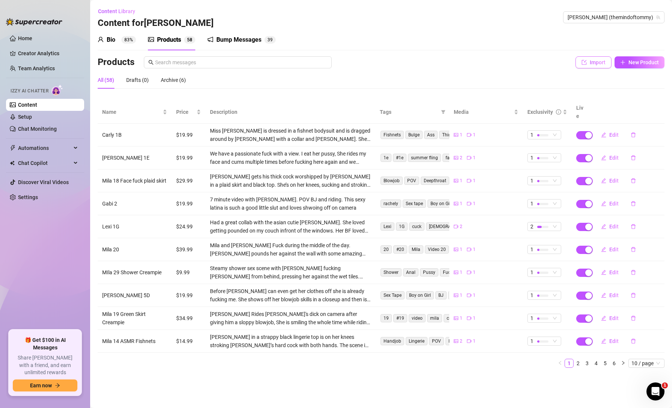
click at [586, 67] on button "Import" at bounding box center [593, 62] width 36 height 12
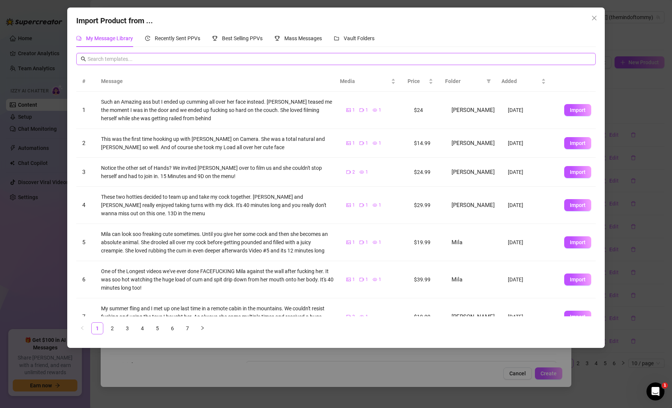
click at [168, 56] on input "text" at bounding box center [340, 59] width 504 height 8
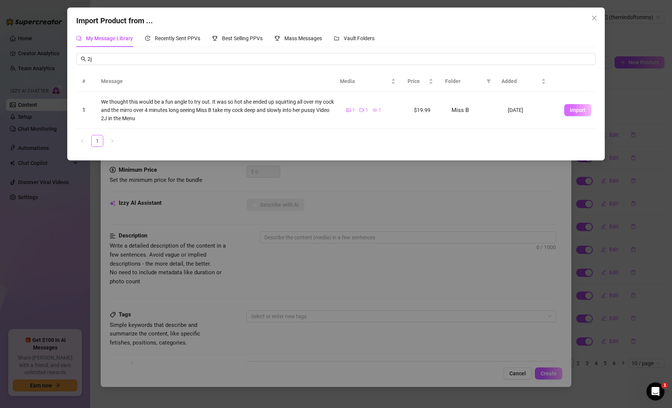
click at [564, 110] on button "Import" at bounding box center [577, 110] width 27 height 12
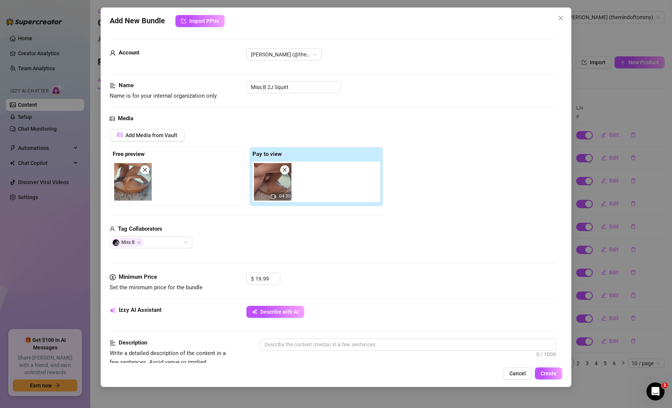
click at [332, 267] on div "Media Add Media from Vault Free preview Pay to view 04:30 Tag Collaborators Mis…" at bounding box center [333, 193] width 446 height 158
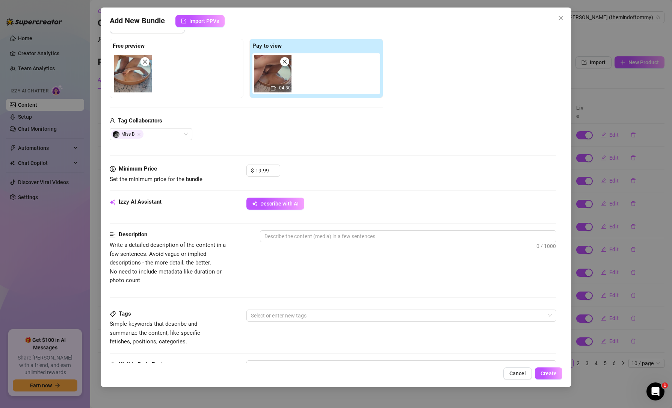
scroll to position [113, 0]
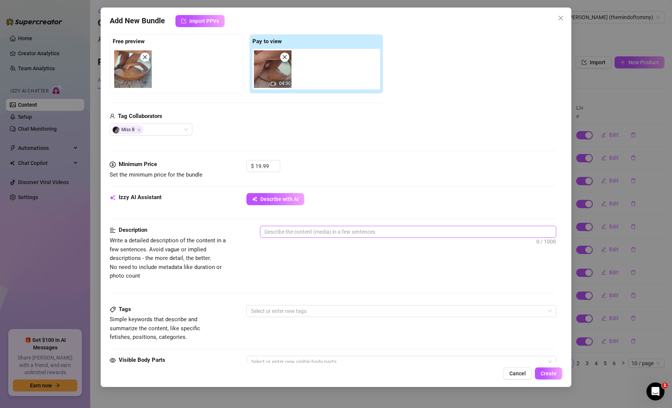
click at [332, 226] on span "0 / 1000" at bounding box center [408, 232] width 296 height 12
click at [332, 231] on textarea at bounding box center [407, 231] width 295 height 11
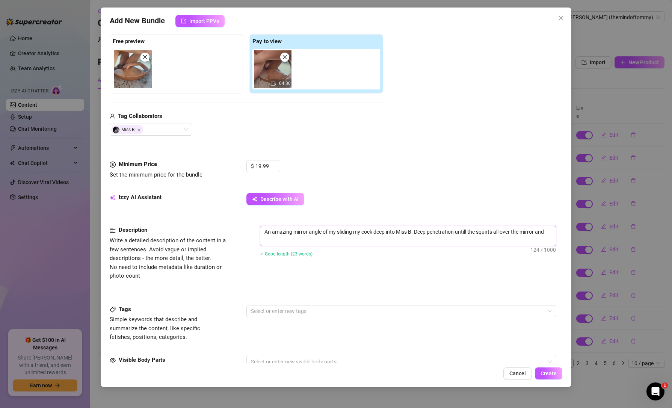
scroll to position [0, 0]
click at [329, 272] on div "Description Write a detailed description of the content in a few sentences. Avo…" at bounding box center [333, 253] width 446 height 54
click at [313, 308] on div at bounding box center [397, 311] width 299 height 11
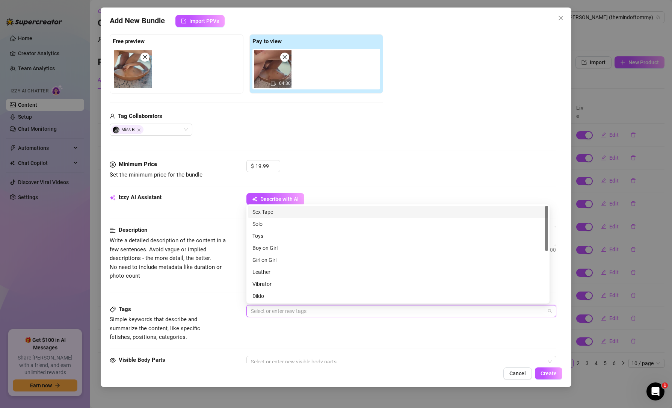
click at [262, 210] on div "Sex Tape" at bounding box center [397, 212] width 291 height 8
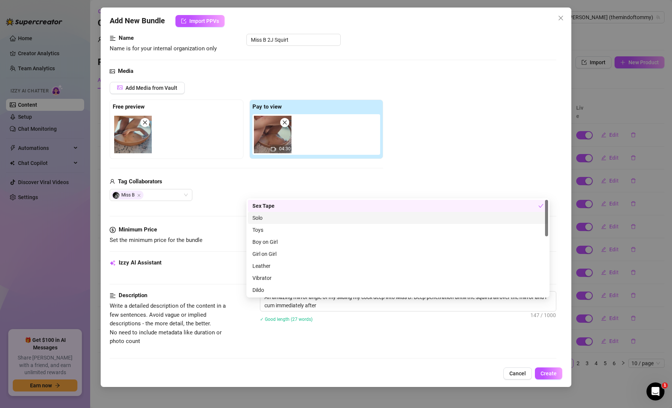
scroll to position [150, 0]
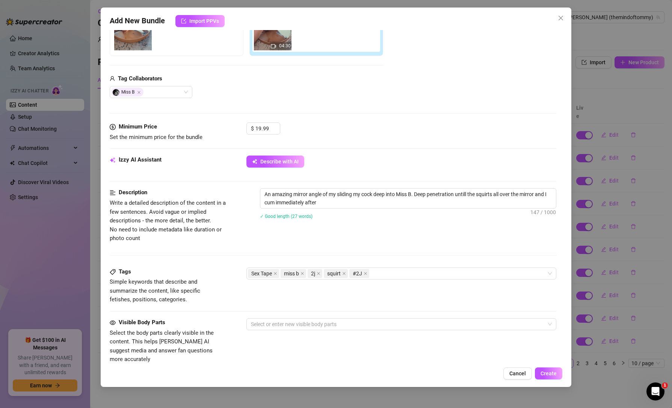
click at [215, 285] on span "Simple keywords that describe and summarize the content, like specific fetishes…" at bounding box center [166, 291] width 113 height 27
click at [415, 272] on div "Sex Tape miss b 2j squirt #2J" at bounding box center [397, 273] width 299 height 11
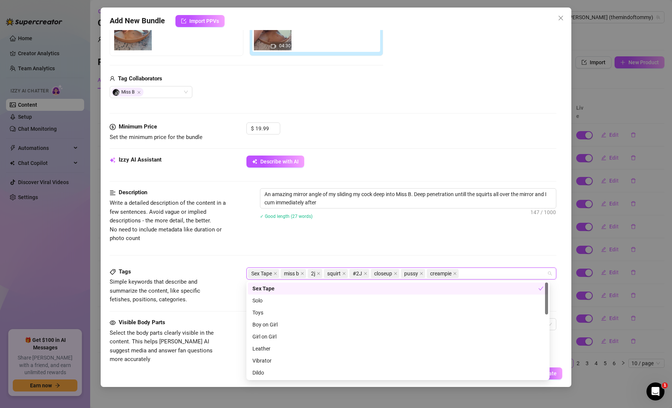
click at [179, 274] on div "Tags" at bounding box center [166, 271] width 113 height 9
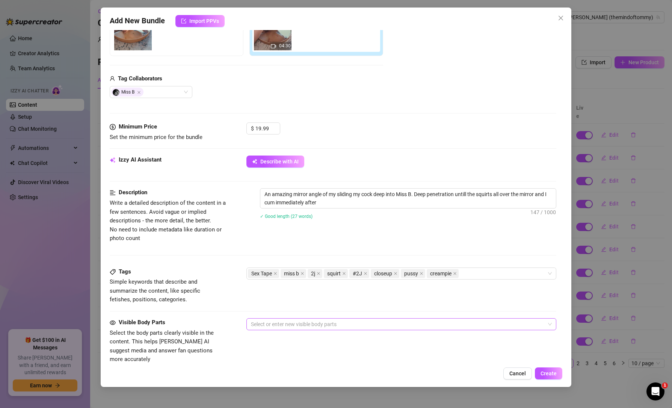
click at [263, 327] on div at bounding box center [397, 324] width 299 height 11
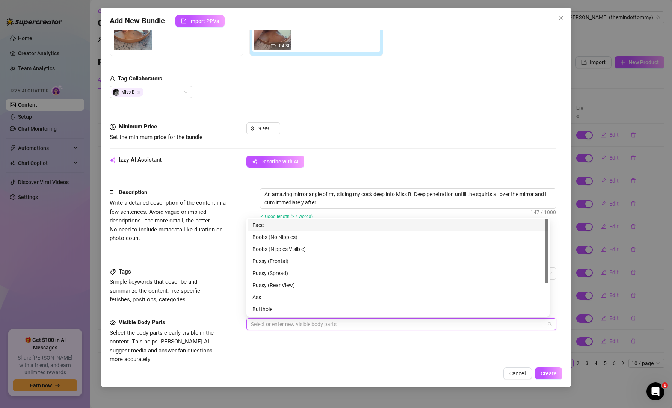
click at [284, 227] on div "Face" at bounding box center [397, 225] width 291 height 8
click at [285, 246] on div "Boobs (Nipples Visible)" at bounding box center [397, 249] width 291 height 8
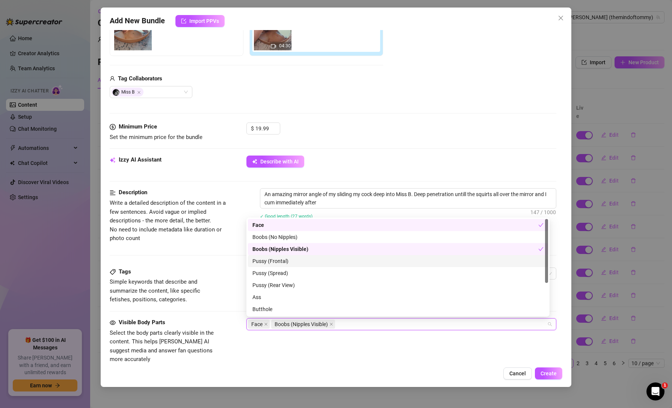
click at [285, 263] on div "Pussy (Frontal)" at bounding box center [397, 261] width 291 height 8
click at [286, 271] on div "Pussy (Spread)" at bounding box center [397, 273] width 291 height 8
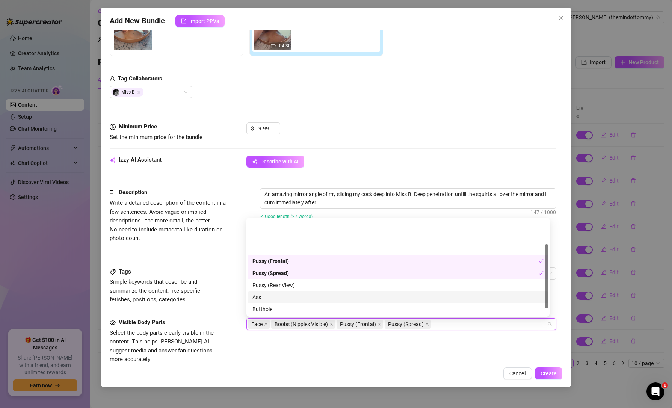
scroll to position [48, 0]
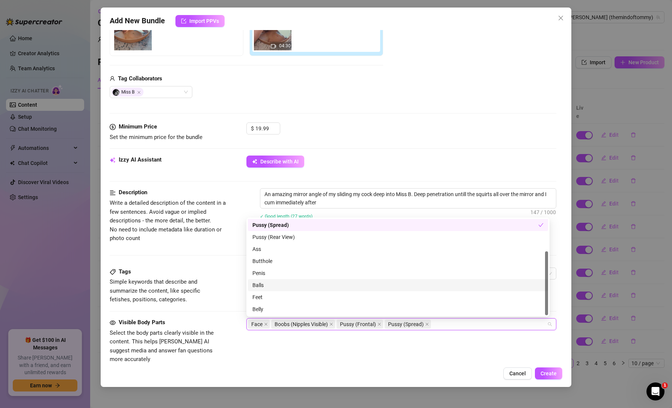
click at [277, 287] on div "Balls" at bounding box center [397, 285] width 291 height 8
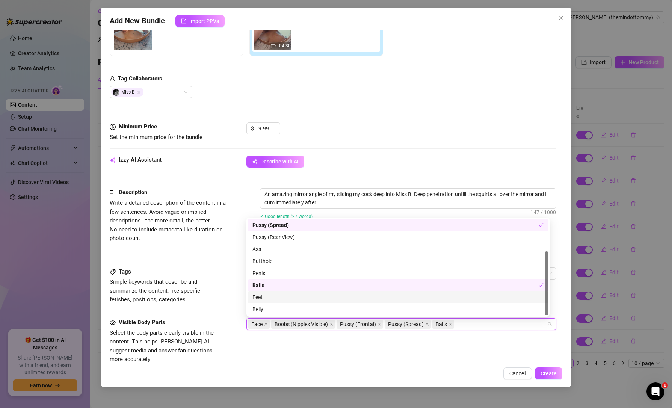
click at [213, 309] on div "Tags Simple keywords that describe and summarize the content, like specific fet…" at bounding box center [333, 292] width 446 height 51
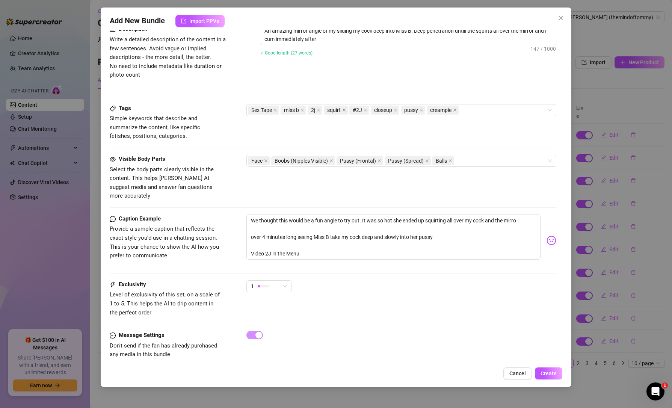
scroll to position [315, 0]
click at [553, 371] on span "Create" at bounding box center [548, 373] width 16 height 6
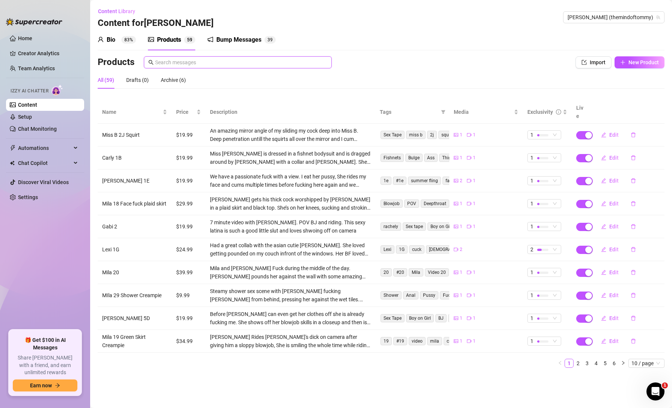
click at [244, 61] on input "text" at bounding box center [241, 62] width 172 height 8
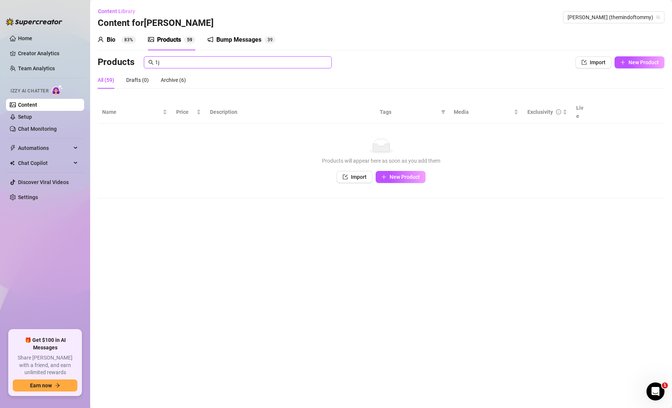
drag, startPoint x: 176, startPoint y: 63, endPoint x: 113, endPoint y: 58, distance: 62.9
click at [113, 58] on div "Products 1j" at bounding box center [321, 62] width 446 height 12
click at [589, 59] on button "Import" at bounding box center [593, 62] width 36 height 12
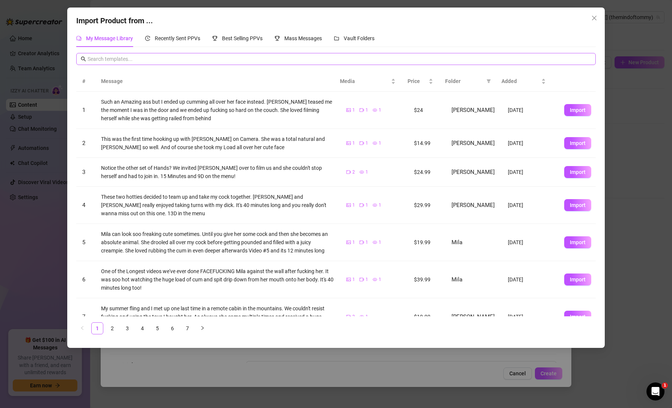
click at [211, 54] on span at bounding box center [335, 59] width 519 height 12
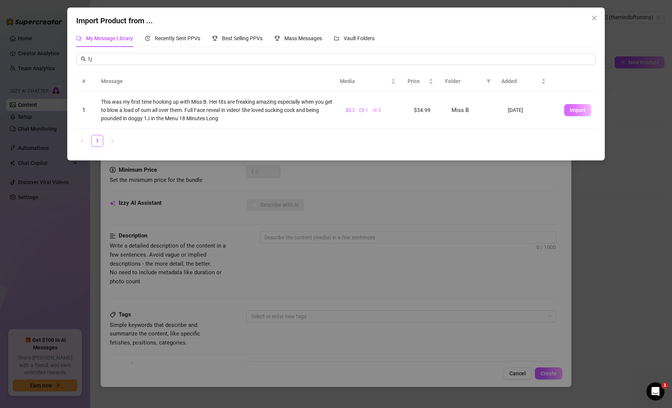
click at [564, 109] on button "Import" at bounding box center [577, 110] width 27 height 12
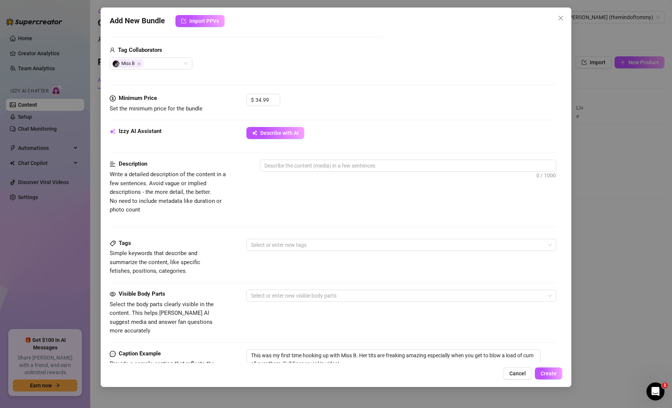
scroll to position [188, 0]
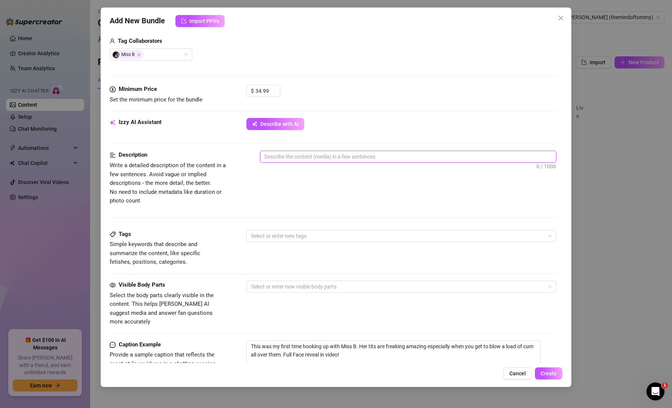
click at [325, 156] on textarea at bounding box center [407, 156] width 295 height 11
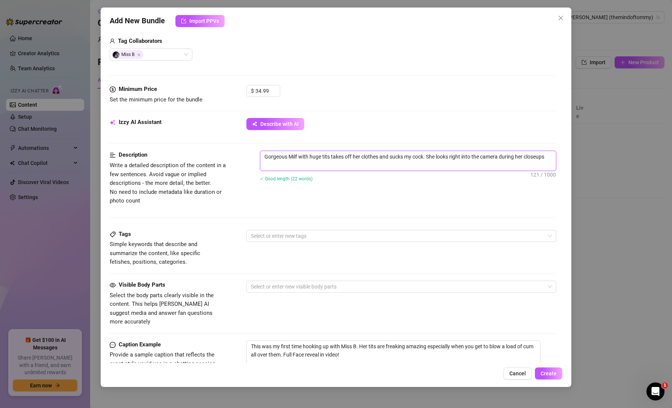
scroll to position [0, 0]
click at [386, 206] on div "Description Write a detailed description of the content in a few sentences. Avo…" at bounding box center [333, 190] width 446 height 79
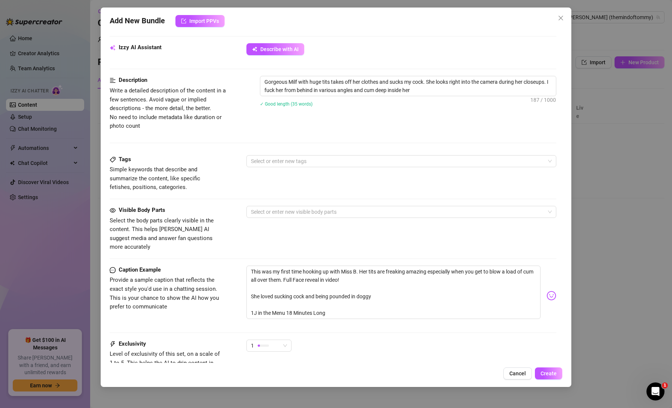
scroll to position [263, 0]
click at [303, 163] on div at bounding box center [397, 160] width 299 height 11
click at [259, 132] on div "Description Write a detailed description of the content in a few sentences. Avo…" at bounding box center [333, 114] width 446 height 79
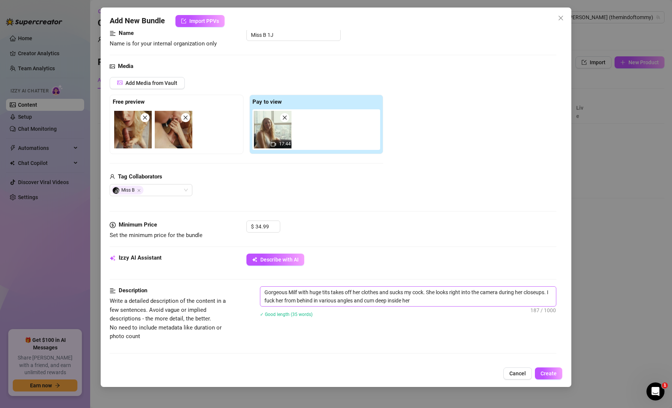
scroll to position [188, 0]
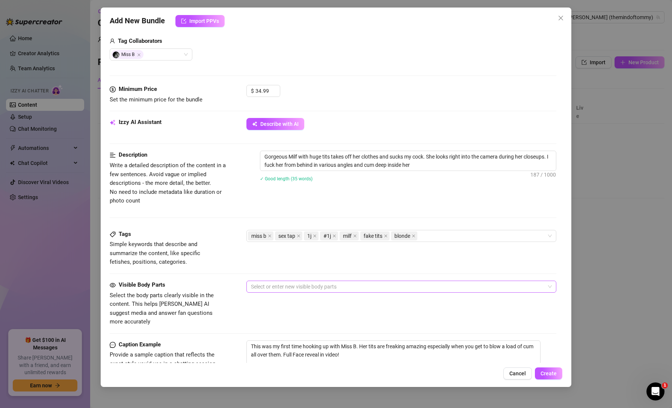
click at [309, 284] on div at bounding box center [397, 286] width 299 height 11
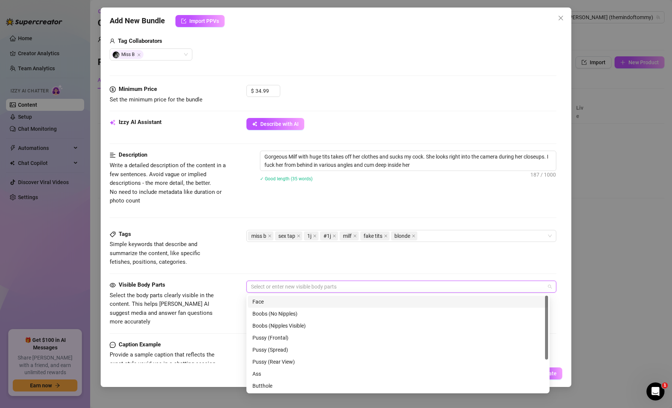
click at [309, 299] on div "Face" at bounding box center [397, 301] width 291 height 8
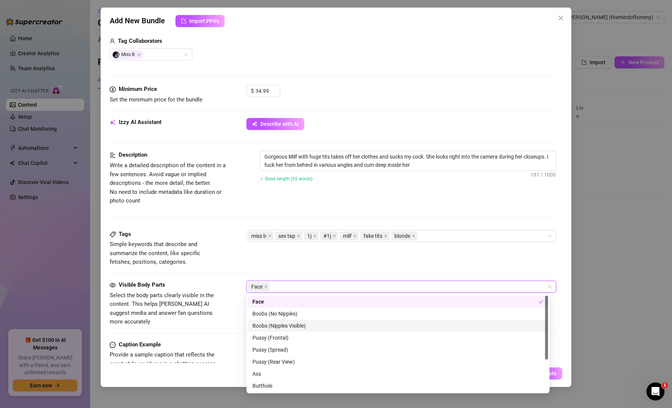
click at [309, 322] on div "Boobs (Nipples Visible)" at bounding box center [397, 325] width 291 height 8
click at [306, 336] on div "Pussy (Frontal)" at bounding box center [397, 337] width 291 height 8
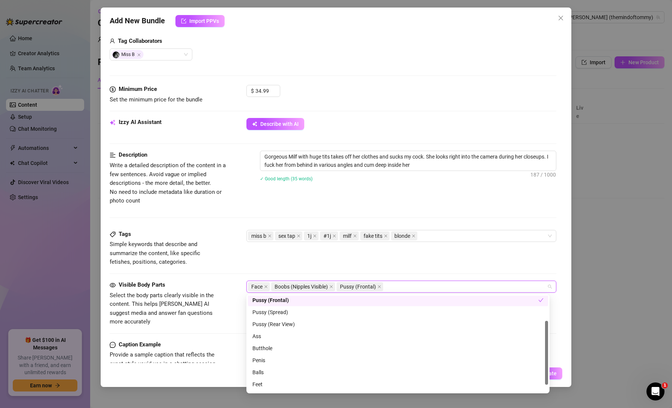
scroll to position [48, 0]
click at [288, 299] on div "Pussy (Spread)" at bounding box center [397, 301] width 291 height 8
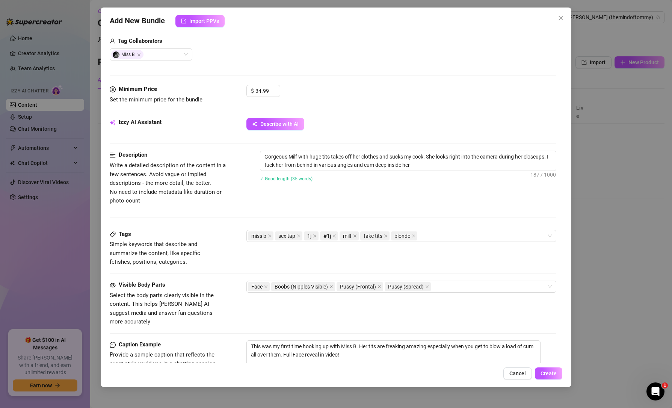
click at [477, 260] on div "Tags Simple keywords that describe and summarize the content, like specific fet…" at bounding box center [333, 248] width 446 height 37
click at [549, 374] on span "Create" at bounding box center [548, 373] width 16 height 6
click at [549, 376] on button "Create" at bounding box center [548, 373] width 27 height 12
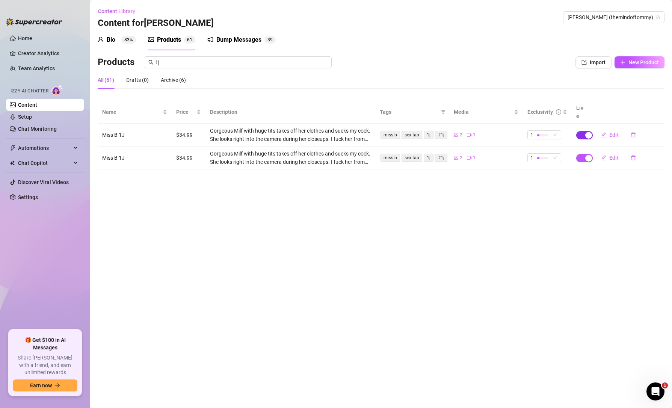
click at [584, 131] on span "button" at bounding box center [584, 135] width 17 height 8
click at [582, 154] on span "button" at bounding box center [584, 158] width 17 height 8
click at [643, 134] on span "OK" at bounding box center [644, 132] width 7 height 6
click at [583, 131] on span "button" at bounding box center [584, 135] width 17 height 8
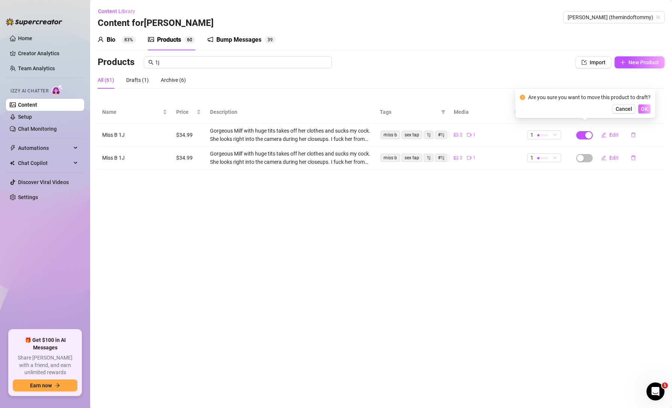
click at [646, 109] on span "OK" at bounding box center [644, 109] width 7 height 6
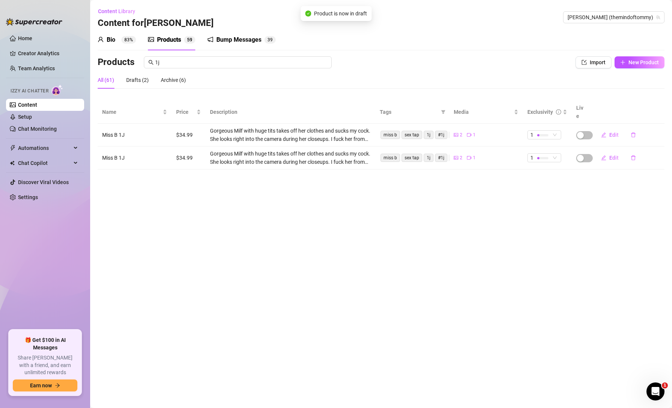
click at [401, 261] on main "Content Library Content for [PERSON_NAME] [PERSON_NAME] (themindoftommy) Bio 83…" at bounding box center [381, 204] width 582 height 408
click at [37, 104] on link "Content" at bounding box center [27, 105] width 19 height 6
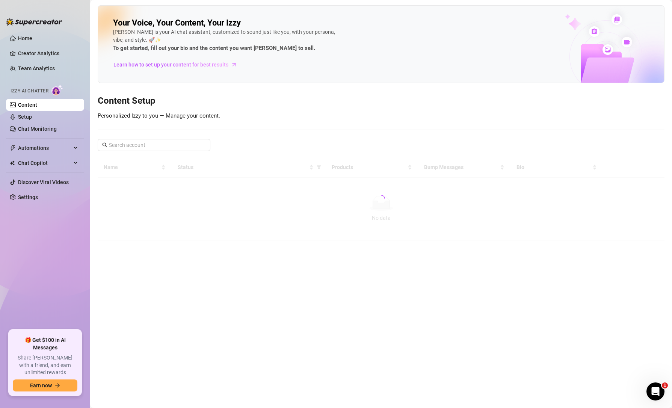
click at [37, 104] on link "Content" at bounding box center [27, 105] width 19 height 6
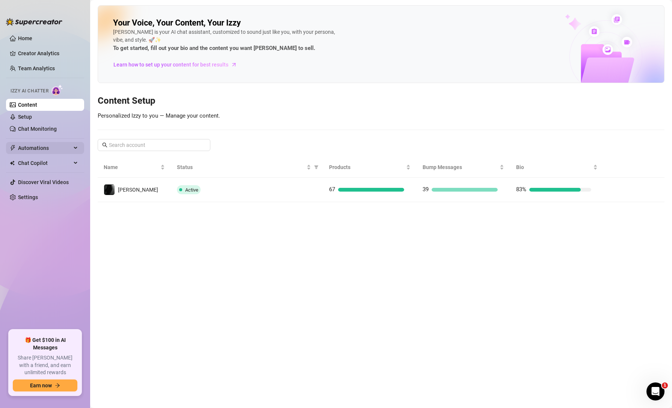
click at [37, 146] on span "Automations" at bounding box center [44, 148] width 53 height 12
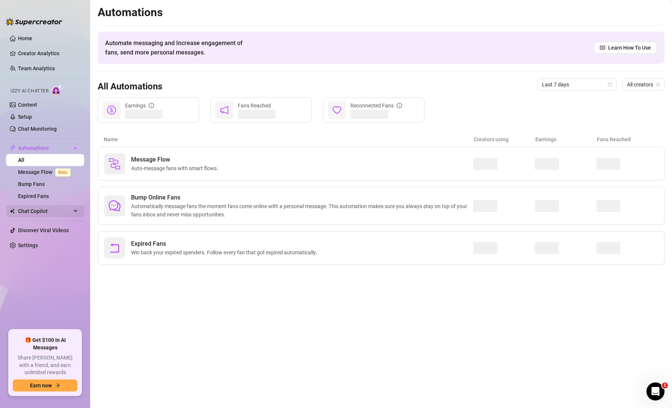
click at [44, 215] on span "Chat Copilot" at bounding box center [44, 211] width 53 height 12
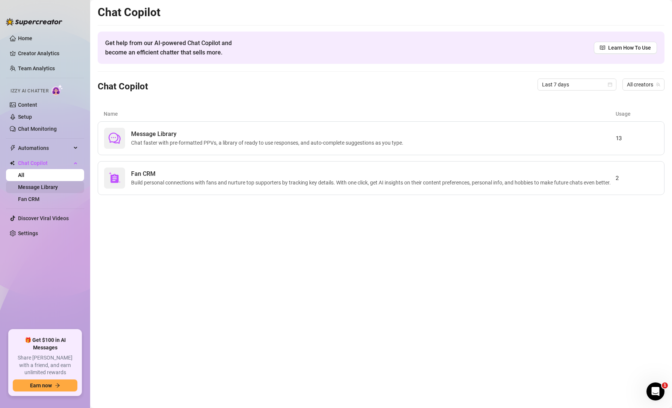
click at [47, 186] on link "Message Library" at bounding box center [38, 187] width 40 height 6
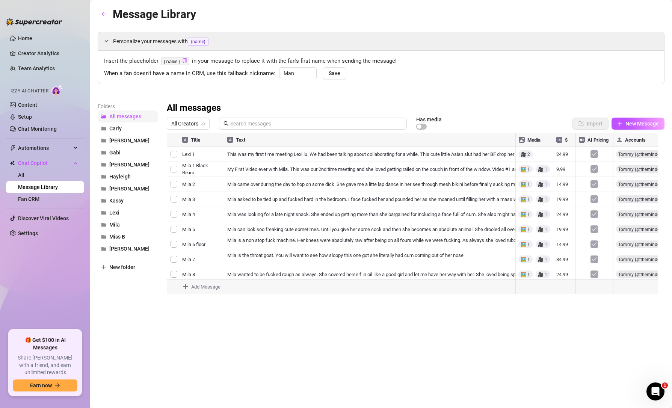
click at [125, 115] on span "All messages" at bounding box center [125, 116] width 32 height 6
click at [101, 14] on button "button" at bounding box center [104, 14] width 12 height 12
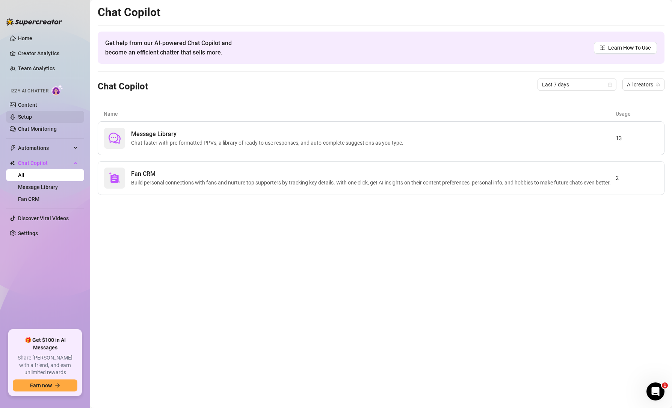
click at [24, 117] on link "Setup" at bounding box center [25, 117] width 14 height 6
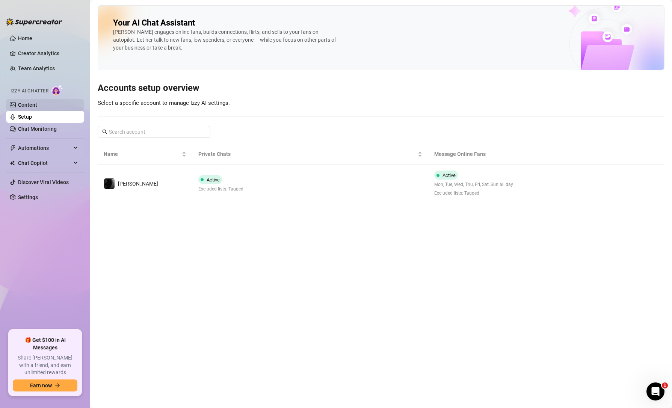
click at [37, 102] on link "Content" at bounding box center [27, 105] width 19 height 6
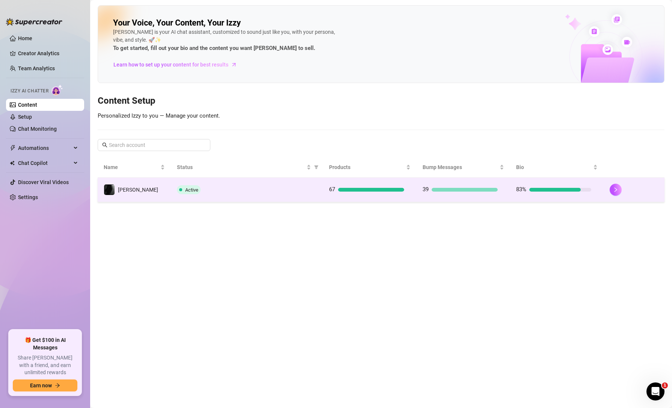
click at [246, 198] on td "Active" at bounding box center [247, 190] width 152 height 24
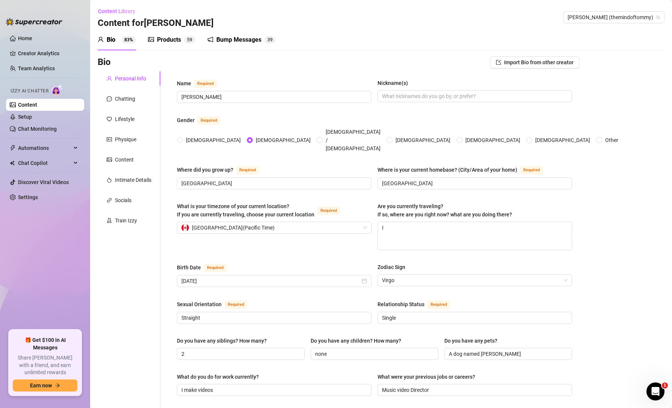
click at [168, 42] on div "Products" at bounding box center [169, 39] width 24 height 9
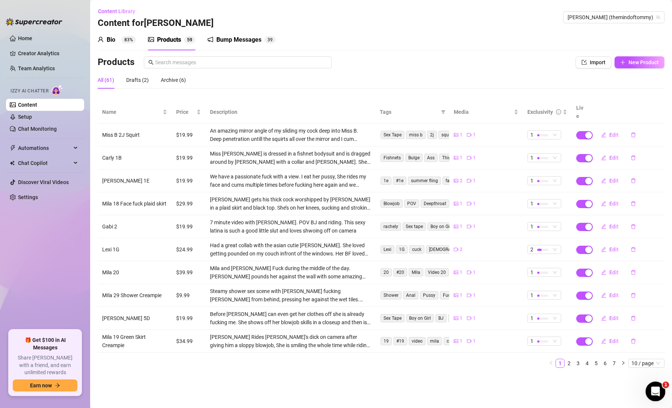
click at [659, 395] on div "Open Intercom Messenger" at bounding box center [654, 390] width 25 height 25
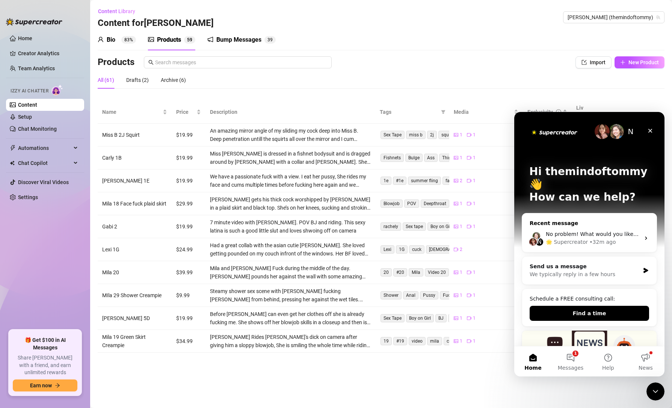
click at [581, 231] on span "No problem! What would you like an explanation about?" at bounding box center [620, 234] width 148 height 6
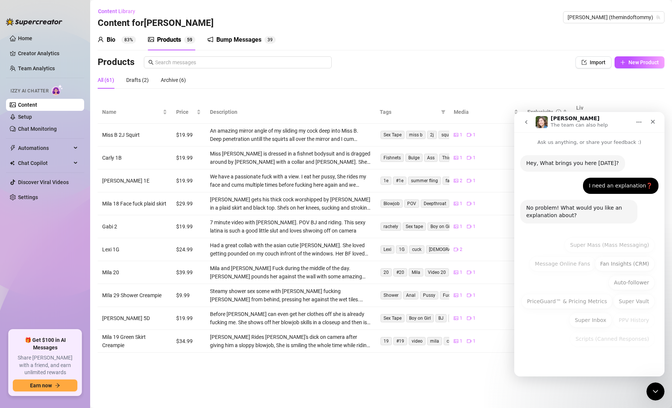
scroll to position [1, 0]
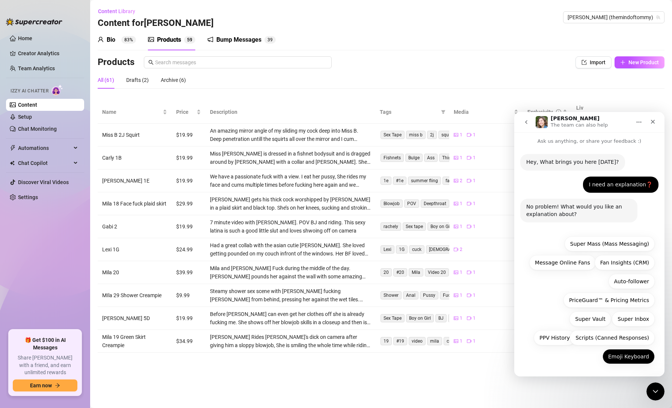
click at [618, 357] on button "Emoji Keyboard" at bounding box center [628, 356] width 52 height 15
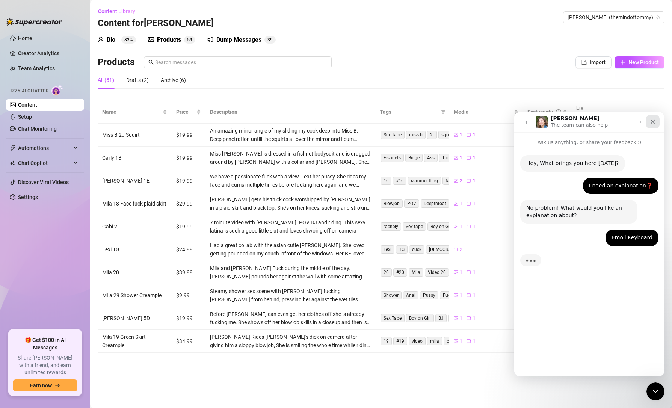
click at [654, 122] on icon "Close" at bounding box center [653, 122] width 6 height 6
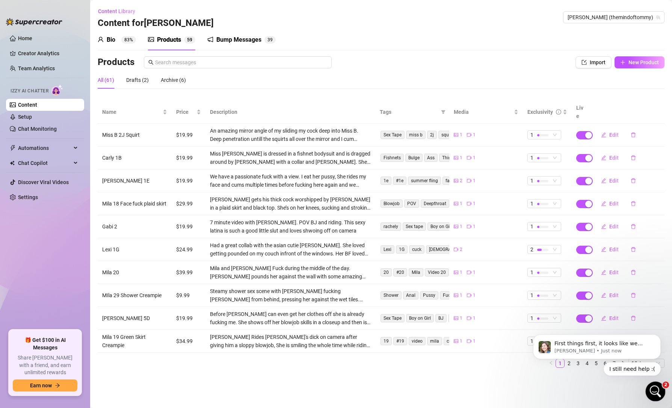
click at [652, 389] on icon "Open Intercom Messenger" at bounding box center [654, 390] width 12 height 12
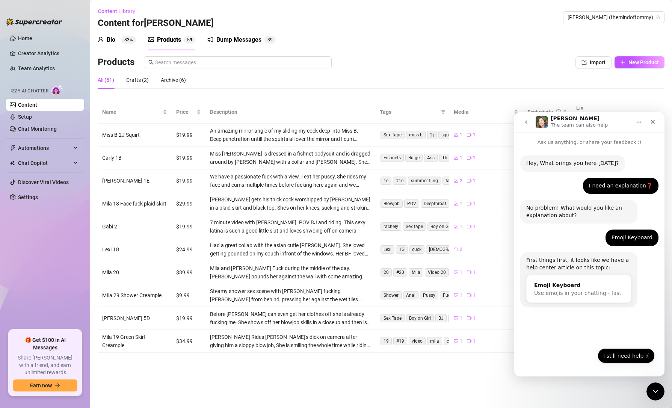
click at [616, 361] on button "I still need help :(" at bounding box center [626, 355] width 57 height 15
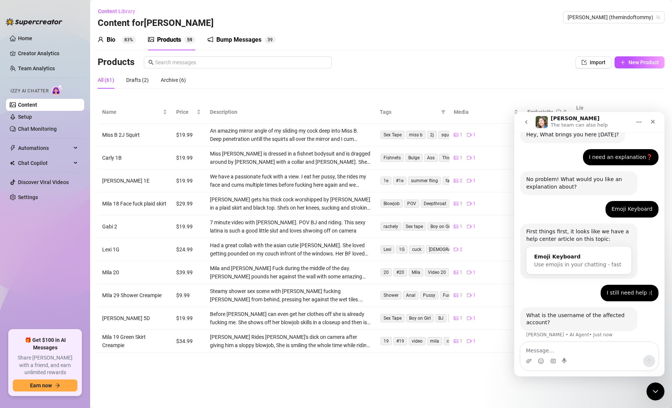
scroll to position [33, 0]
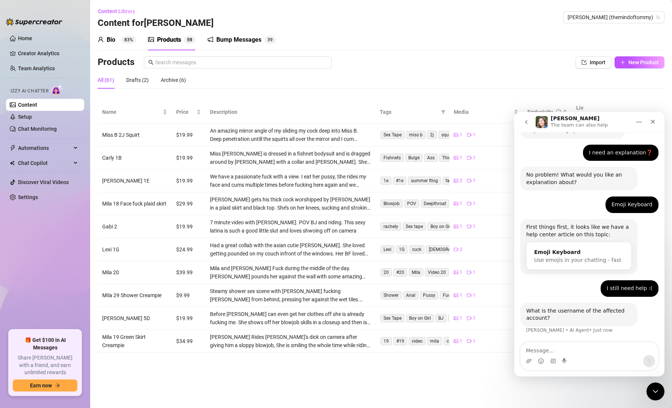
click at [578, 350] on textarea "Message…" at bounding box center [589, 348] width 137 height 13
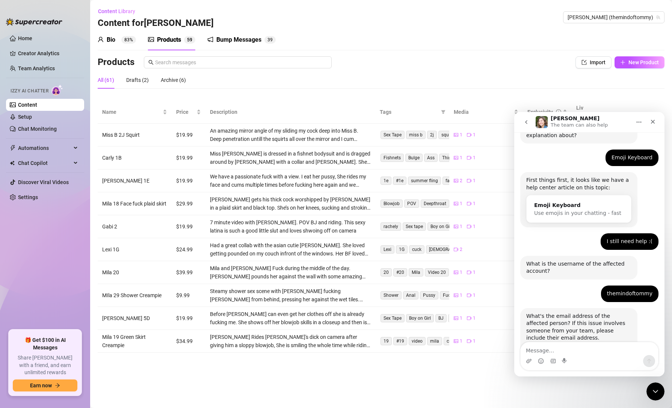
scroll to position [118, 0]
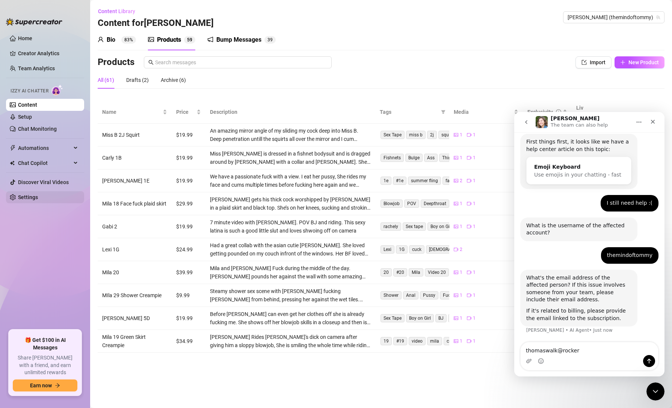
click at [30, 196] on link "Settings" at bounding box center [28, 197] width 20 height 6
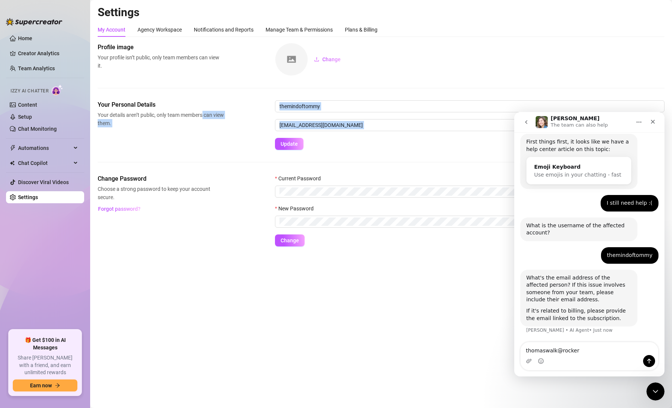
drag, startPoint x: 375, startPoint y: 132, endPoint x: 204, endPoint y: 114, distance: 171.9
click at [204, 114] on div "Your Personal Details Your details aren’t public, only team members can view th…" at bounding box center [381, 125] width 567 height 50
click at [417, 137] on form "themindoftommy [EMAIL_ADDRESS][DOMAIN_NAME] Update" at bounding box center [469, 125] width 389 height 50
drag, startPoint x: 318, startPoint y: 125, endPoint x: 264, endPoint y: 122, distance: 54.9
click at [264, 122] on div "Your Personal Details Your details aren’t public, only team members can view th…" at bounding box center [381, 125] width 567 height 50
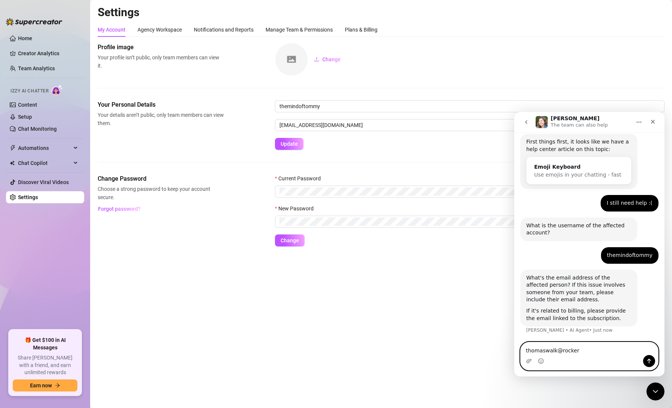
drag, startPoint x: 530, startPoint y: 340, endPoint x: 458, endPoint y: 333, distance: 72.8
click at [514, 333] on html "[PERSON_NAME] The team can also help Ask us anything, or share your feedback :)…" at bounding box center [589, 244] width 150 height 264
paste textarea "[DOMAIN_NAME]"
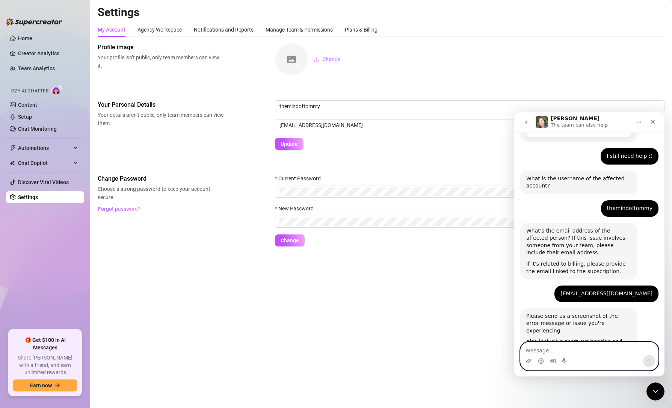
scroll to position [218, 0]
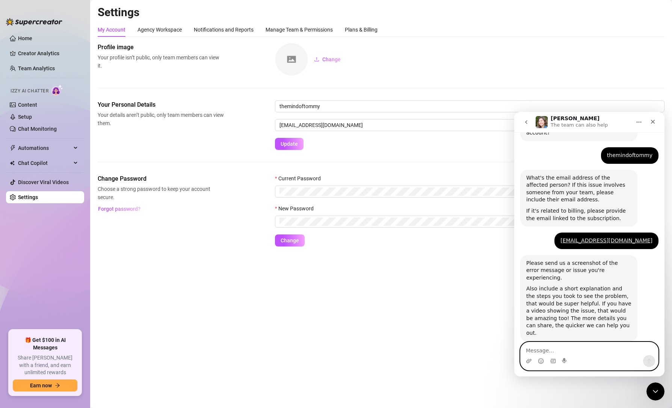
click at [587, 352] on textarea "Message…" at bounding box center [589, 348] width 137 height 13
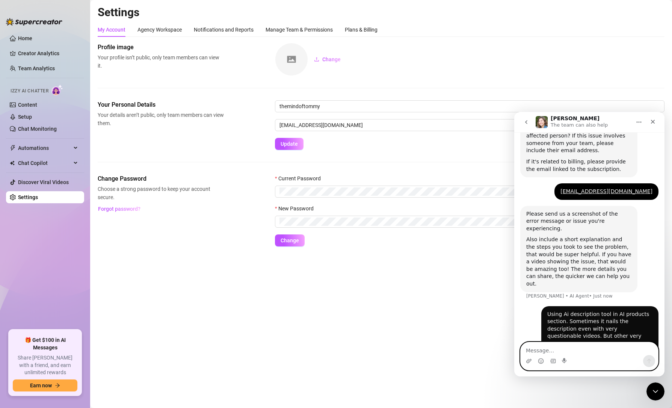
scroll to position [270, 0]
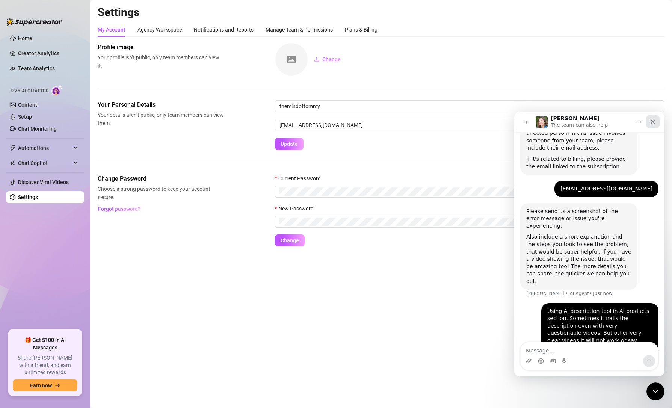
click at [655, 125] on div "Close" at bounding box center [653, 122] width 14 height 14
